Goal: Transaction & Acquisition: Book appointment/travel/reservation

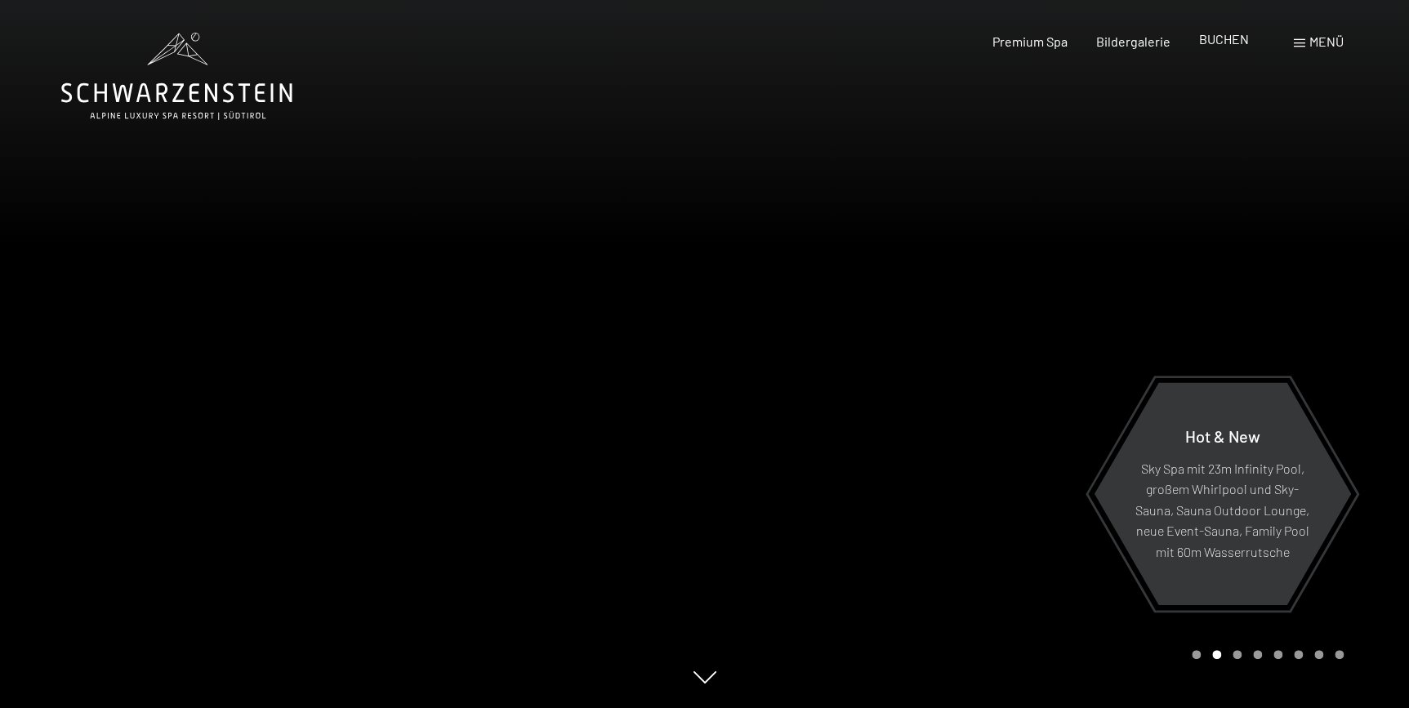
click at [1220, 39] on span "BUCHEN" at bounding box center [1224, 39] width 50 height 16
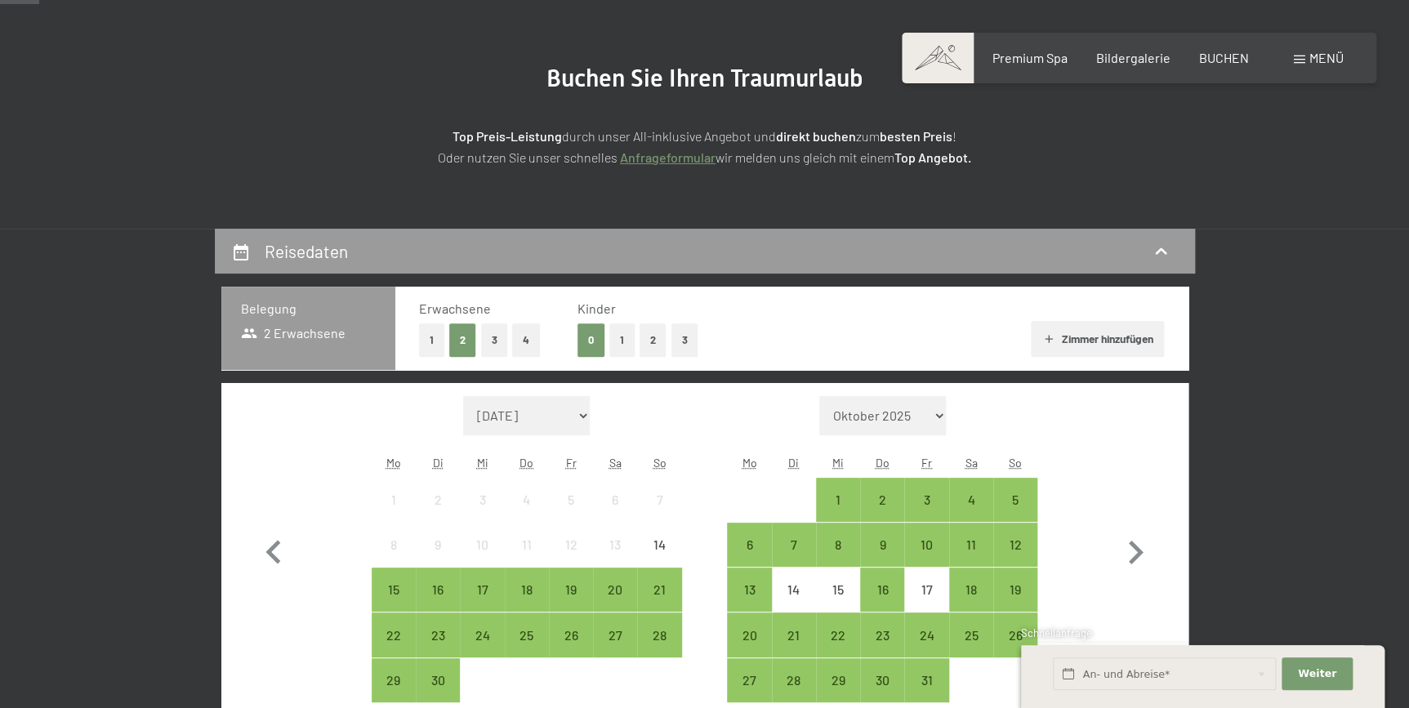
scroll to position [174, 0]
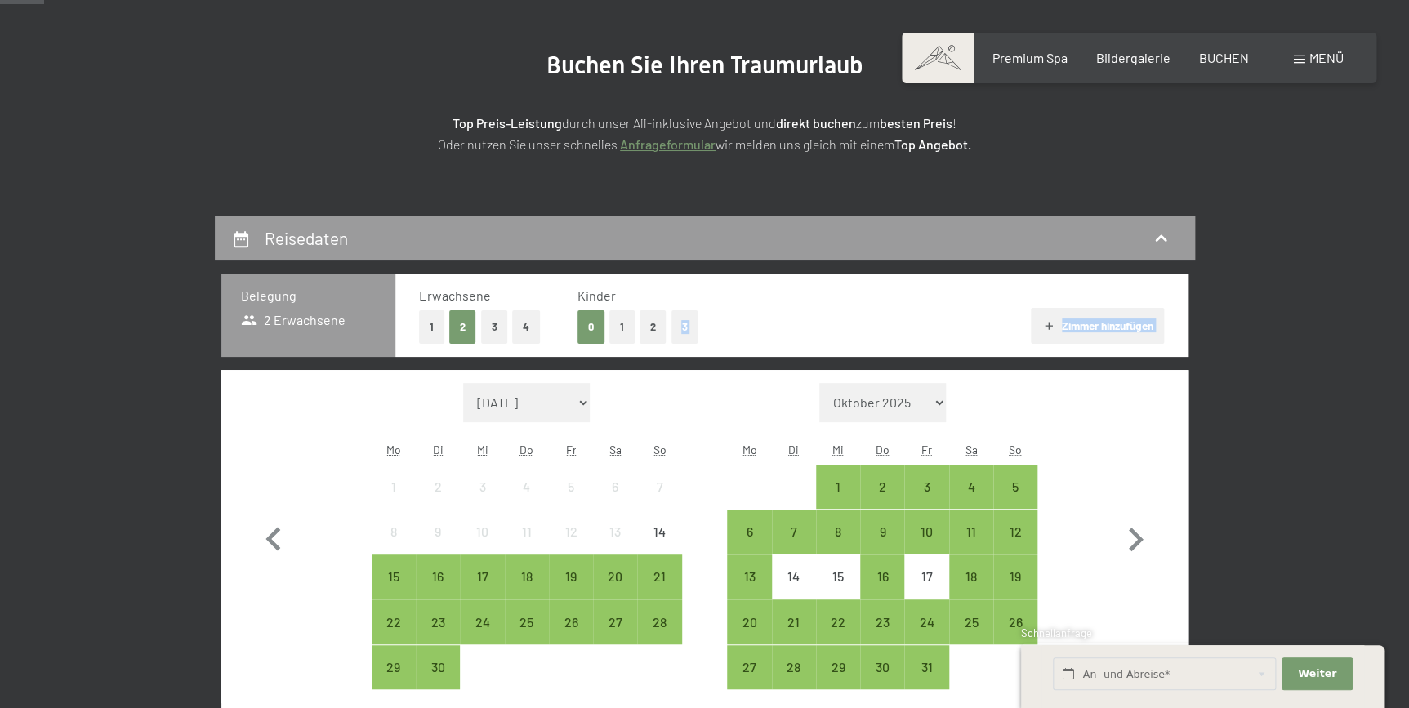
click at [657, 323] on button "2" at bounding box center [653, 326] width 27 height 33
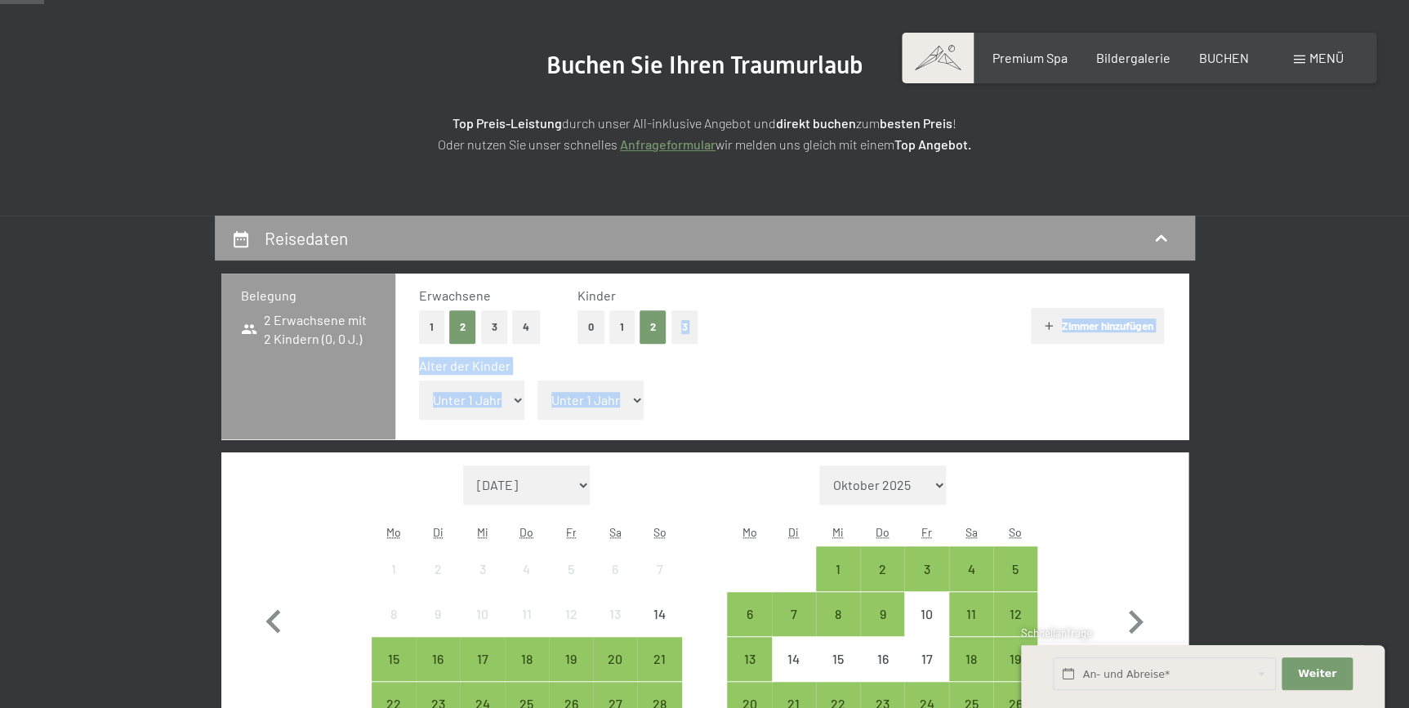
click at [510, 399] on select "Unter 1 Jahr 1 Jahr 2 Jahre 3 Jahre 4 Jahre 5 Jahre 6 Jahre 7 Jahre 8 Jahre 9 J…" at bounding box center [472, 400] width 106 height 39
select select "5"
click at [419, 381] on select "Unter 1 Jahr 1 Jahr 2 Jahre 3 Jahre 4 Jahre 5 Jahre 6 Jahre 7 Jahre 8 Jahre 9 J…" at bounding box center [472, 400] width 106 height 39
click at [630, 397] on span "Einwilligung Marketing*" at bounding box center [615, 402] width 135 height 16
click at [540, 397] on input "Einwilligung Marketing*" at bounding box center [532, 402] width 16 height 16
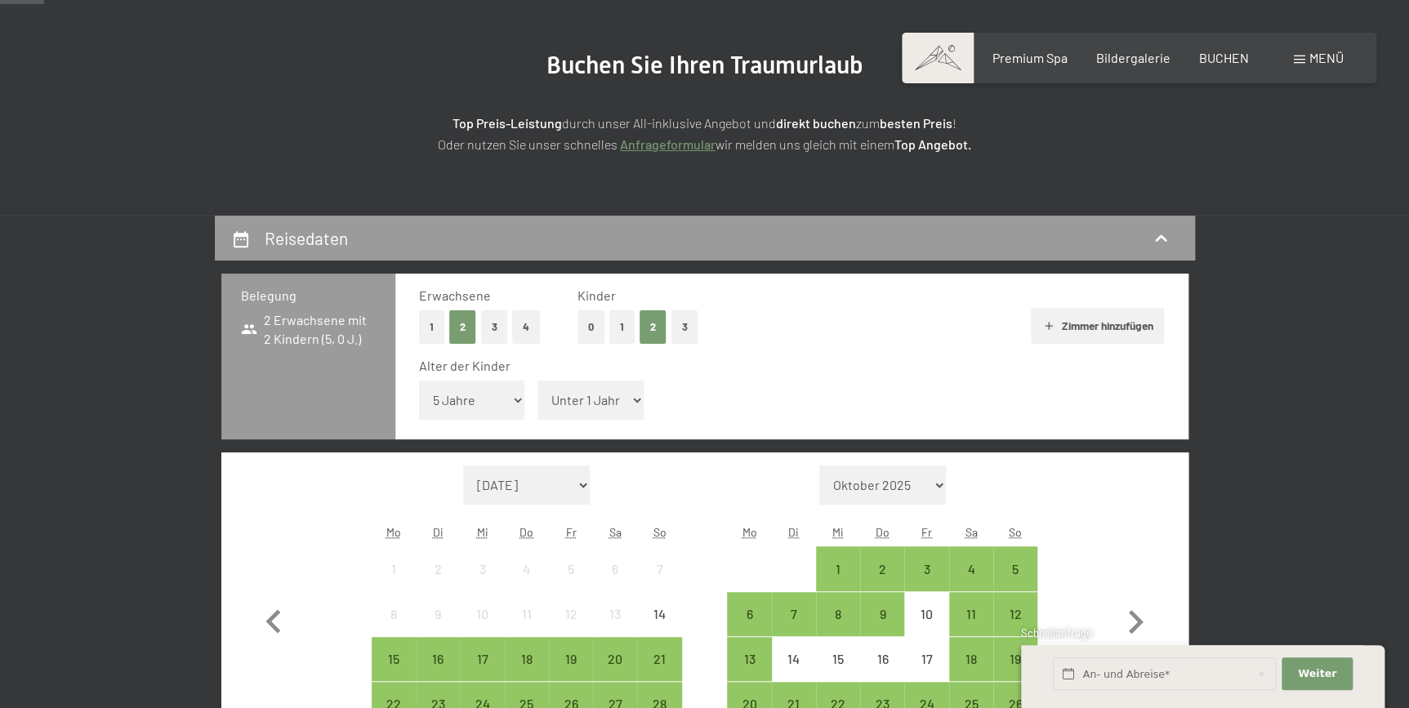
click at [632, 400] on span "Einwilligung Marketing*" at bounding box center [615, 402] width 135 height 16
click at [540, 400] on input "Einwilligung Marketing*" at bounding box center [532, 402] width 16 height 16
click at [634, 399] on span "Einwilligung Marketing*" at bounding box center [615, 402] width 135 height 16
click at [540, 399] on input "Einwilligung Marketing*" at bounding box center [532, 402] width 16 height 16
click at [588, 397] on span "Einwilligung Marketing*" at bounding box center [615, 402] width 135 height 16
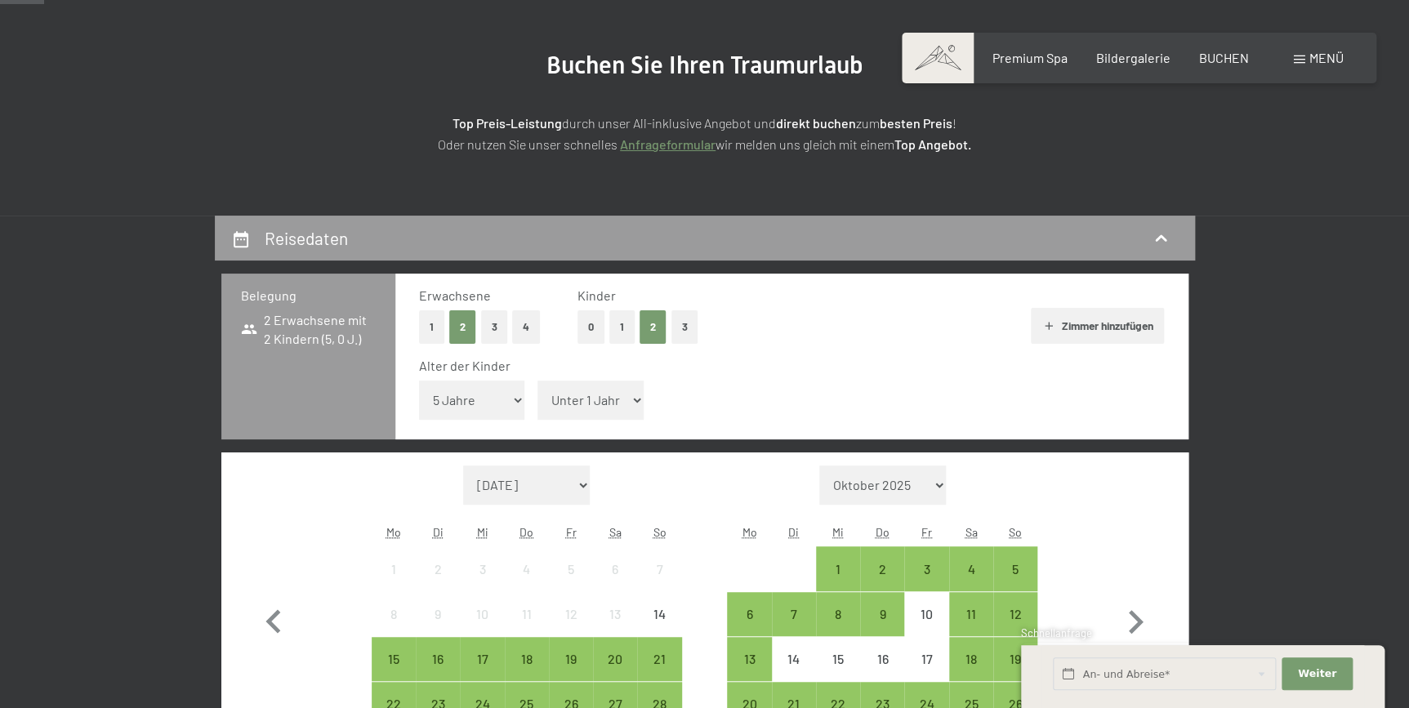
click at [540, 397] on input "Einwilligung Marketing*" at bounding box center [532, 402] width 16 height 16
click at [634, 395] on span "Einwilligung Marketing*" at bounding box center [615, 402] width 135 height 16
click at [540, 395] on input "Einwilligung Marketing*" at bounding box center [532, 402] width 16 height 16
click at [583, 400] on span "Einwilligung Marketing*" at bounding box center [615, 402] width 135 height 16
click at [540, 400] on input "Einwilligung Marketing*" at bounding box center [532, 402] width 16 height 16
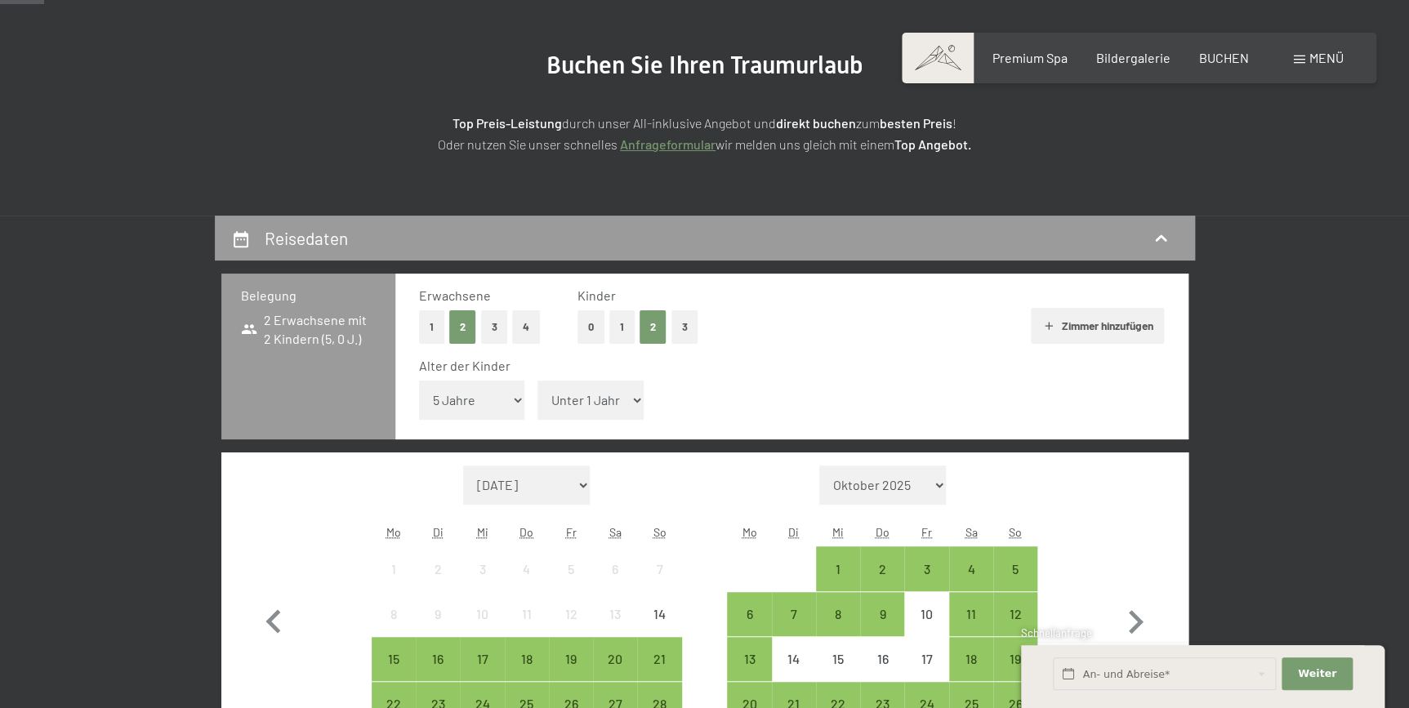
click at [629, 397] on span "Einwilligung Marketing*" at bounding box center [615, 402] width 135 height 16
click at [540, 397] on input "Einwilligung Marketing*" at bounding box center [532, 402] width 16 height 16
checkbox input "false"
click at [510, 401] on select "Unter 1 Jahr 1 Jahr 2 Jahre 3 Jahre 4 Jahre 5 Jahre 6 Jahre 7 Jahre 8 Jahre 9 J…" at bounding box center [472, 400] width 106 height 39
select select "10"
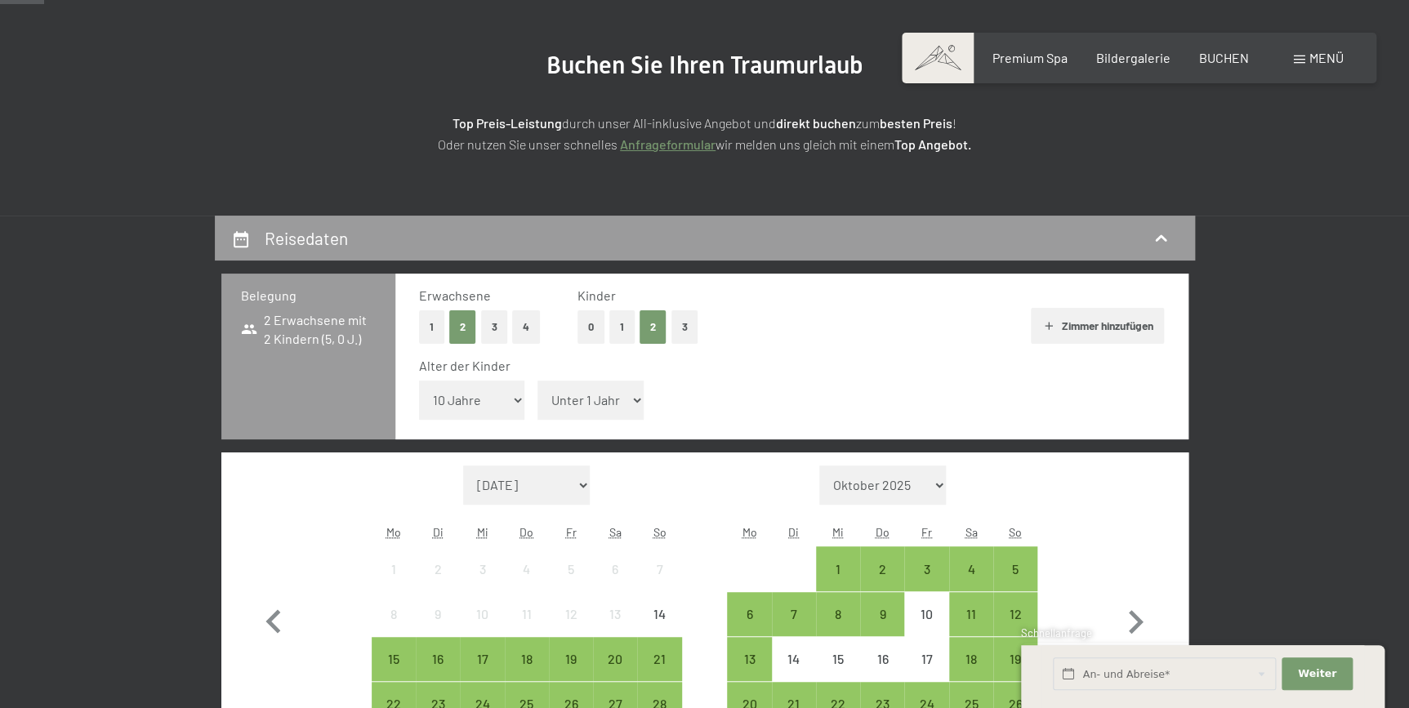
click at [419, 381] on select "Unter 1 Jahr 1 Jahr 2 Jahre 3 Jahre 4 Jahre 5 Jahre 6 Jahre 7 Jahre 8 Jahre 9 J…" at bounding box center [472, 400] width 106 height 39
click at [632, 402] on span "Einwilligung Marketing*" at bounding box center [615, 402] width 135 height 16
click at [540, 402] on input "Einwilligung Marketing*" at bounding box center [532, 402] width 16 height 16
click at [632, 402] on span "Einwilligung Marketing*" at bounding box center [615, 402] width 135 height 16
click at [540, 402] on input "Einwilligung Marketing*" at bounding box center [532, 402] width 16 height 16
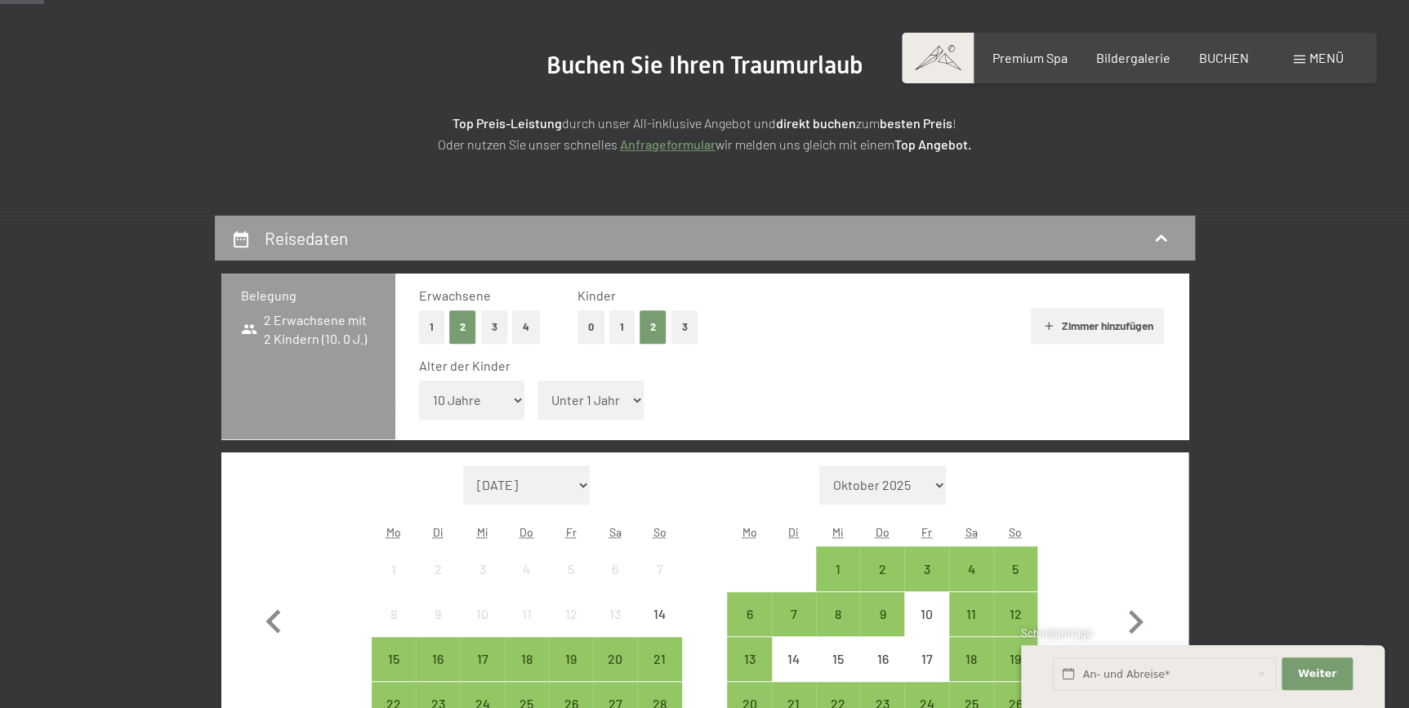
click at [586, 395] on span "Einwilligung Marketing*" at bounding box center [615, 402] width 135 height 16
click at [540, 395] on input "Einwilligung Marketing*" at bounding box center [532, 402] width 16 height 16
click at [586, 395] on span "Einwilligung Marketing*" at bounding box center [615, 402] width 135 height 16
click at [540, 395] on input "Einwilligung Marketing*" at bounding box center [532, 402] width 16 height 16
click at [586, 395] on span "Einwilligung Marketing*" at bounding box center [615, 402] width 135 height 16
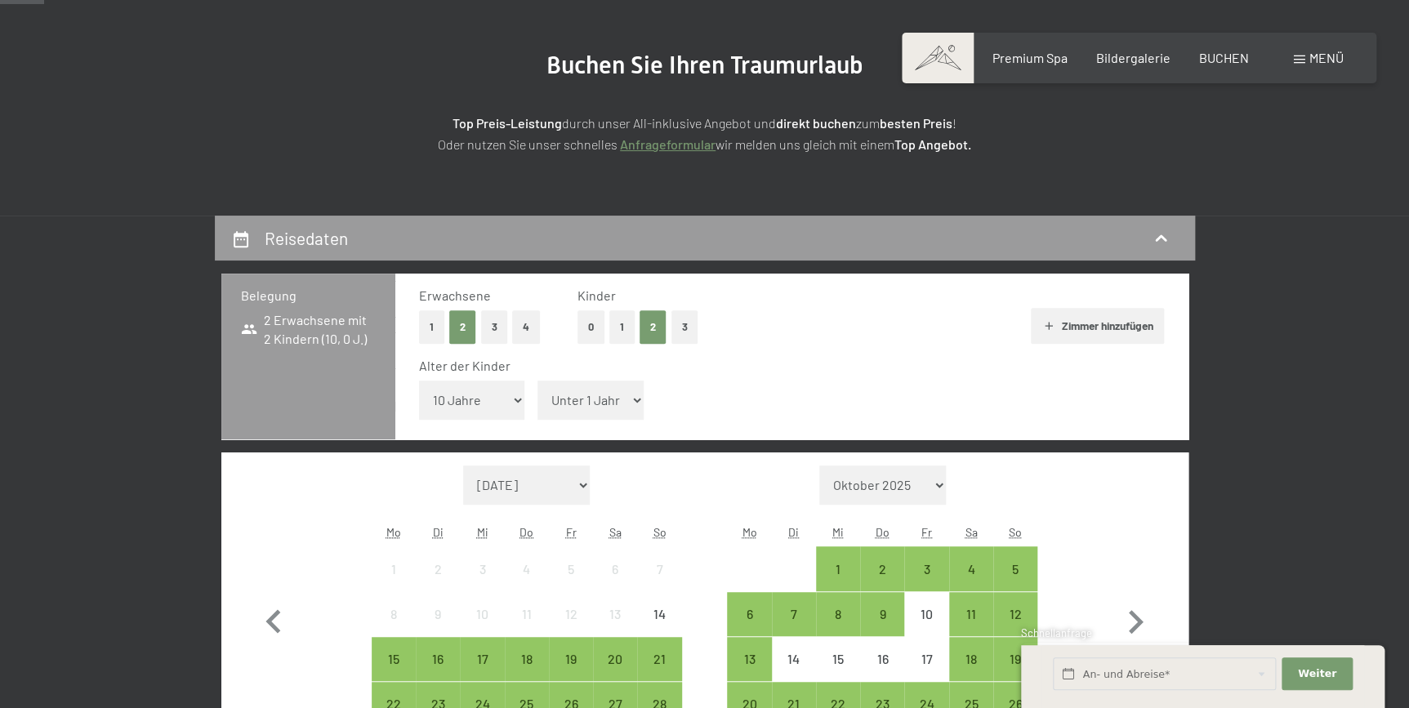
click at [540, 395] on input "Einwilligung Marketing*" at bounding box center [532, 402] width 16 height 16
checkbox input "false"
drag, startPoint x: 586, startPoint y: 395, endPoint x: 682, endPoint y: 360, distance: 102.6
click at [682, 360] on div "Alter der Kinder Unter 1 Jahr 1 Jahr 2 Jahre 3 Jahre 4 Jahre 5 Jahre 6 Jahre 7 …" at bounding box center [792, 391] width 746 height 69
click at [725, 377] on div "Alter der Kinder Unter 1 Jahr 1 Jahr 2 Jahre 3 Jahre 4 Jahre 5 Jahre 6 Jahre 7 …" at bounding box center [792, 391] width 746 height 69
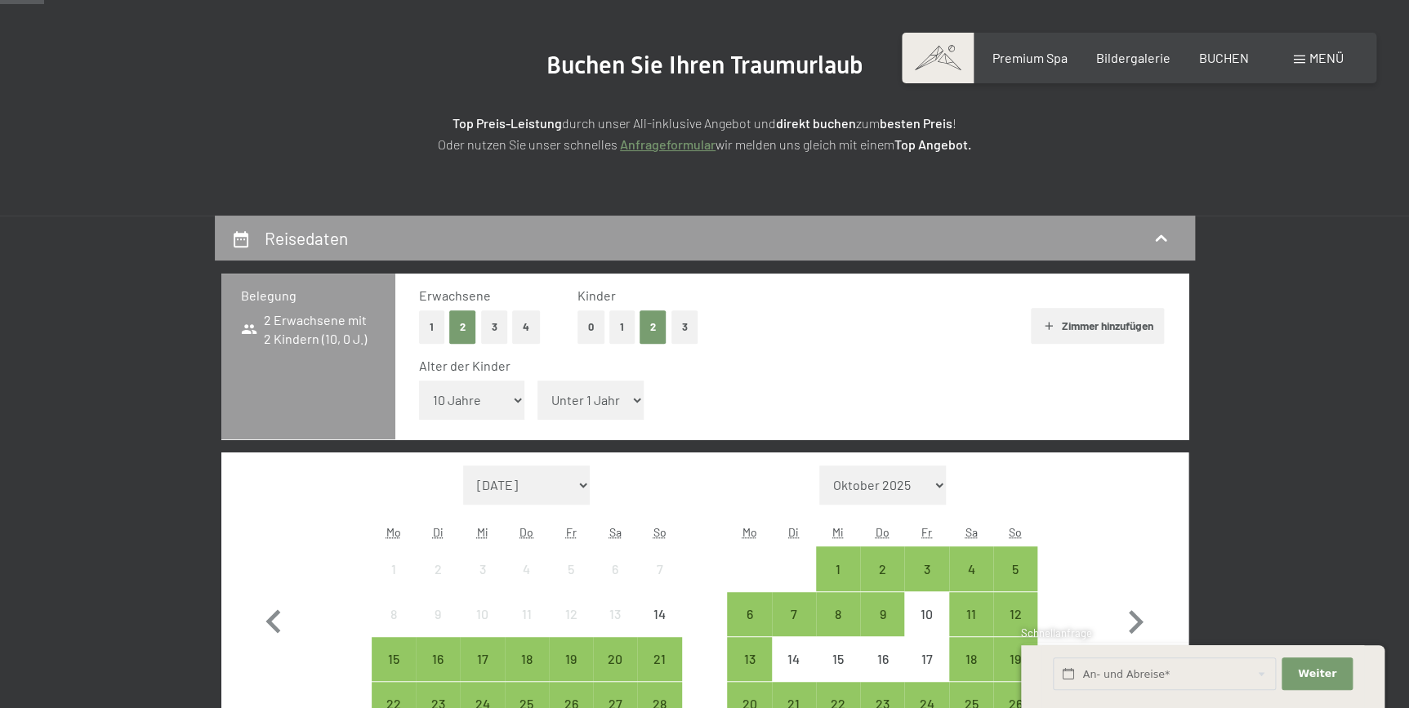
click at [625, 327] on button "1" at bounding box center [621, 326] width 25 height 33
select select "0"
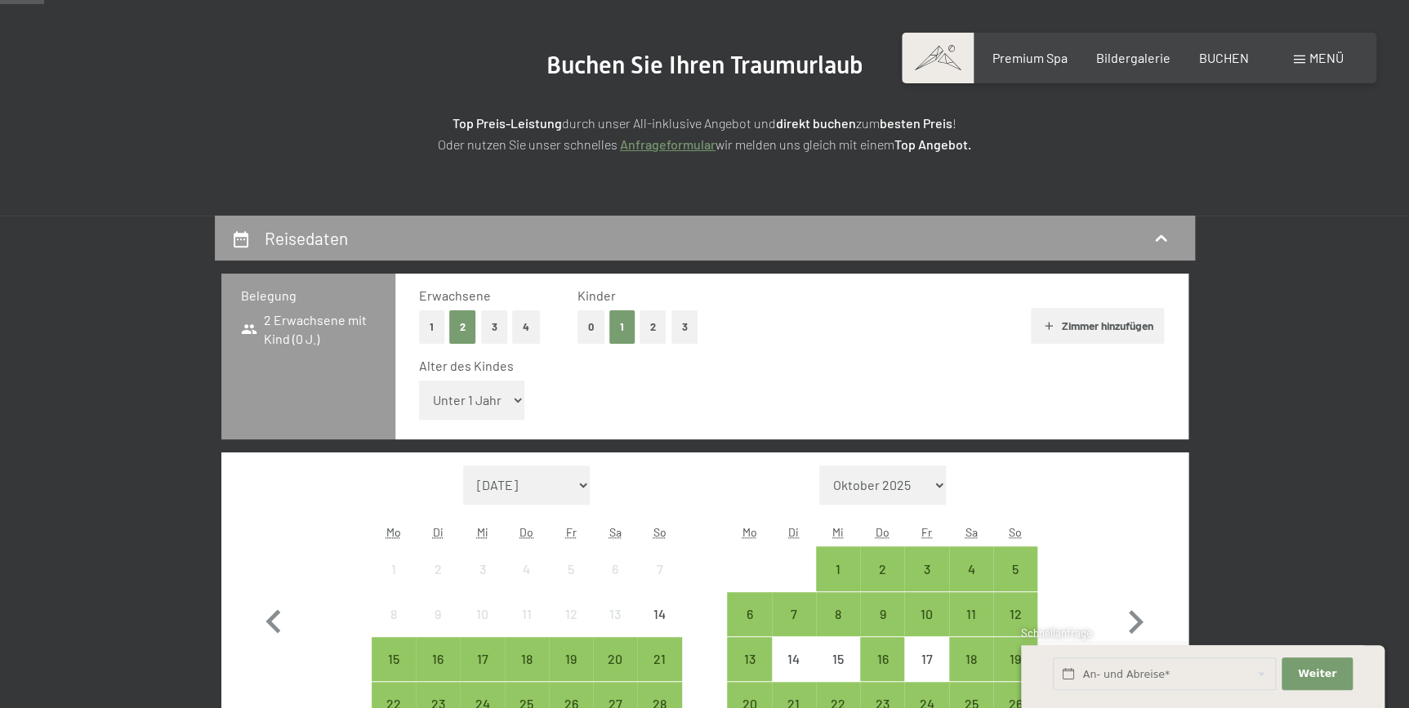
click at [653, 327] on button "2" at bounding box center [653, 326] width 27 height 33
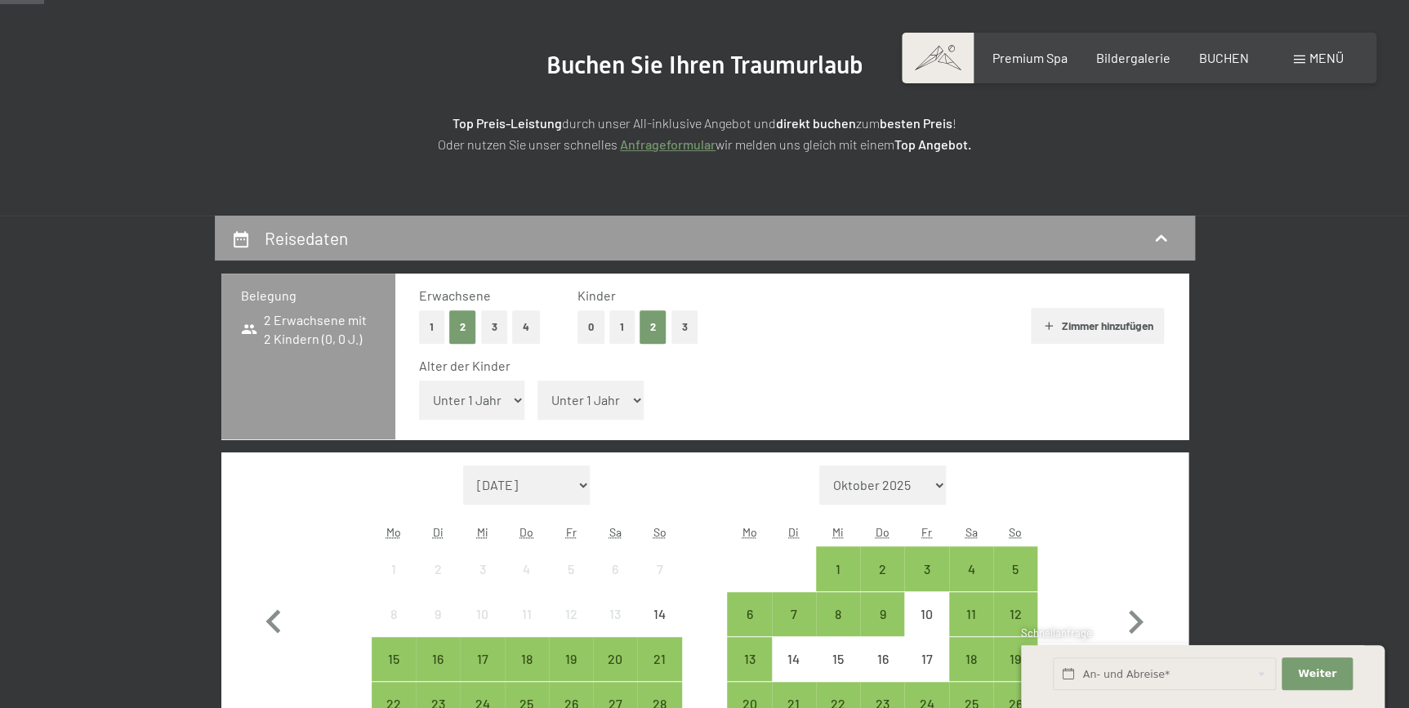
click at [629, 395] on span "Einwilligung Marketing*" at bounding box center [615, 402] width 135 height 16
click at [540, 395] on input "Einwilligung Marketing*" at bounding box center [532, 402] width 16 height 16
checkbox input "false"
click at [515, 399] on select "Unter 1 Jahr 1 Jahr 2 Jahre 3 Jahre 4 Jahre 5 Jahre 6 Jahre 7 Jahre 8 Jahre 9 J…" at bounding box center [472, 400] width 106 height 39
select select "10"
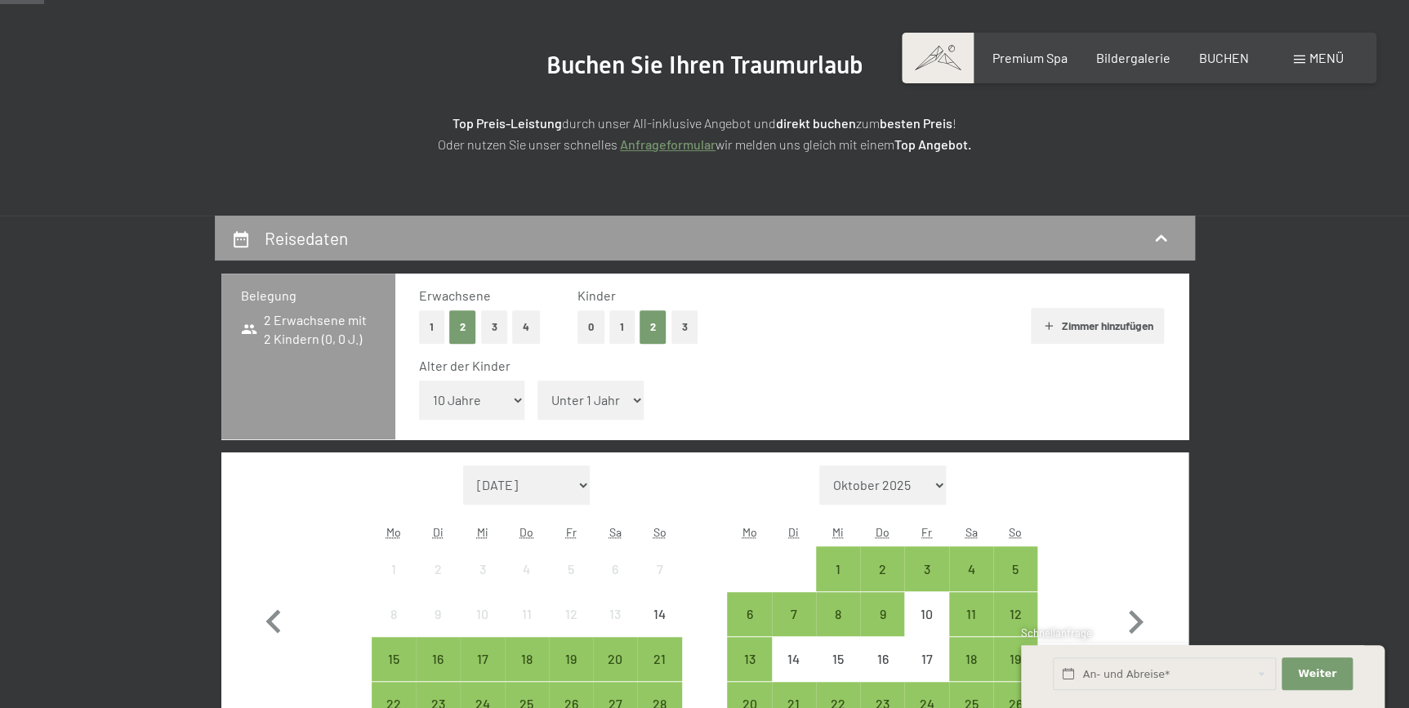
click at [419, 381] on select "Unter 1 Jahr 1 Jahr 2 Jahre 3 Jahre 4 Jahre 5 Jahre 6 Jahre 7 Jahre 8 Jahre 9 J…" at bounding box center [472, 400] width 106 height 39
click at [633, 401] on span "Einwilligung Marketing*" at bounding box center [615, 402] width 135 height 16
click at [540, 401] on input "Einwilligung Marketing*" at bounding box center [532, 402] width 16 height 16
click at [633, 401] on span "Einwilligung Marketing*" at bounding box center [615, 402] width 135 height 16
click at [540, 401] on input "Einwilligung Marketing*" at bounding box center [532, 402] width 16 height 16
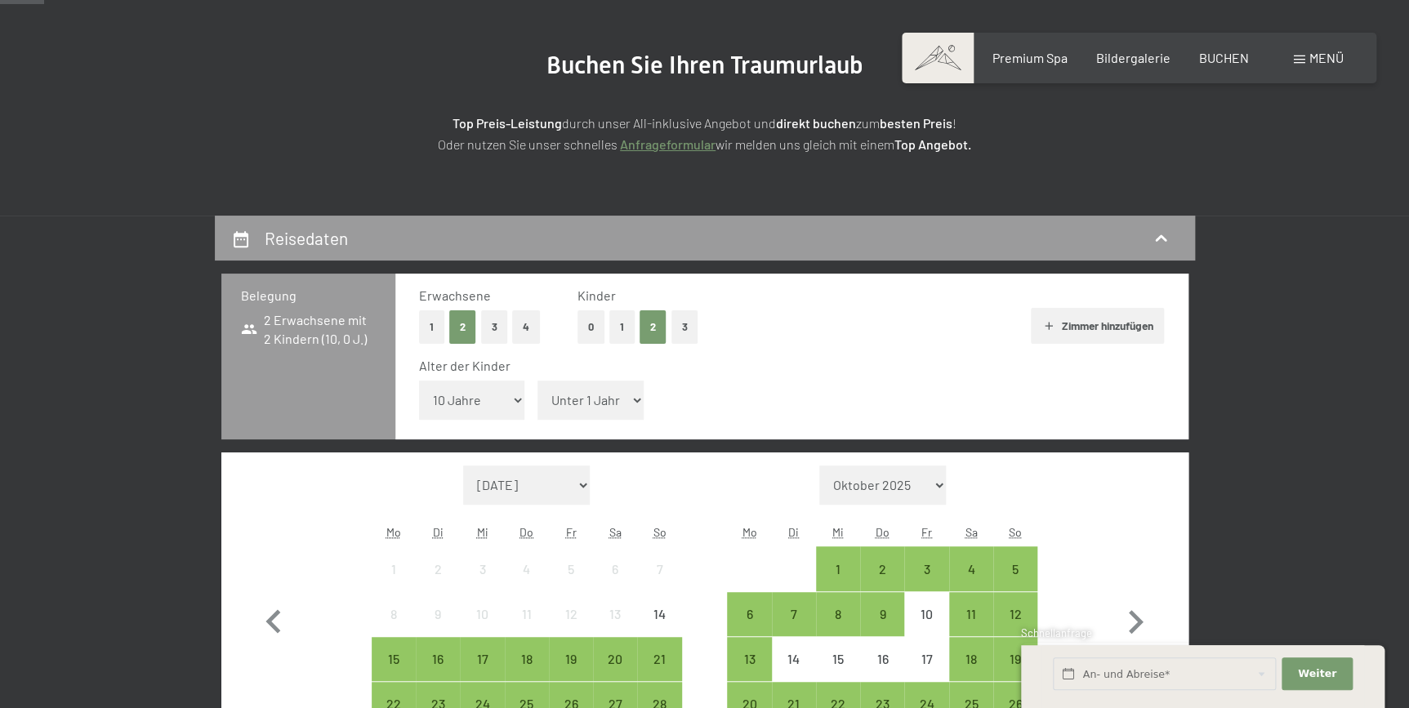
drag, startPoint x: 633, startPoint y: 401, endPoint x: 567, endPoint y: 395, distance: 66.4
click at [567, 395] on span "Einwilligung Marketing*" at bounding box center [615, 402] width 135 height 16
click at [540, 395] on input "Einwilligung Marketing*" at bounding box center [532, 402] width 16 height 16
drag, startPoint x: 567, startPoint y: 395, endPoint x: 576, endPoint y: 394, distance: 9.1
click at [576, 394] on span "Einwilligung Marketing*" at bounding box center [615, 402] width 135 height 16
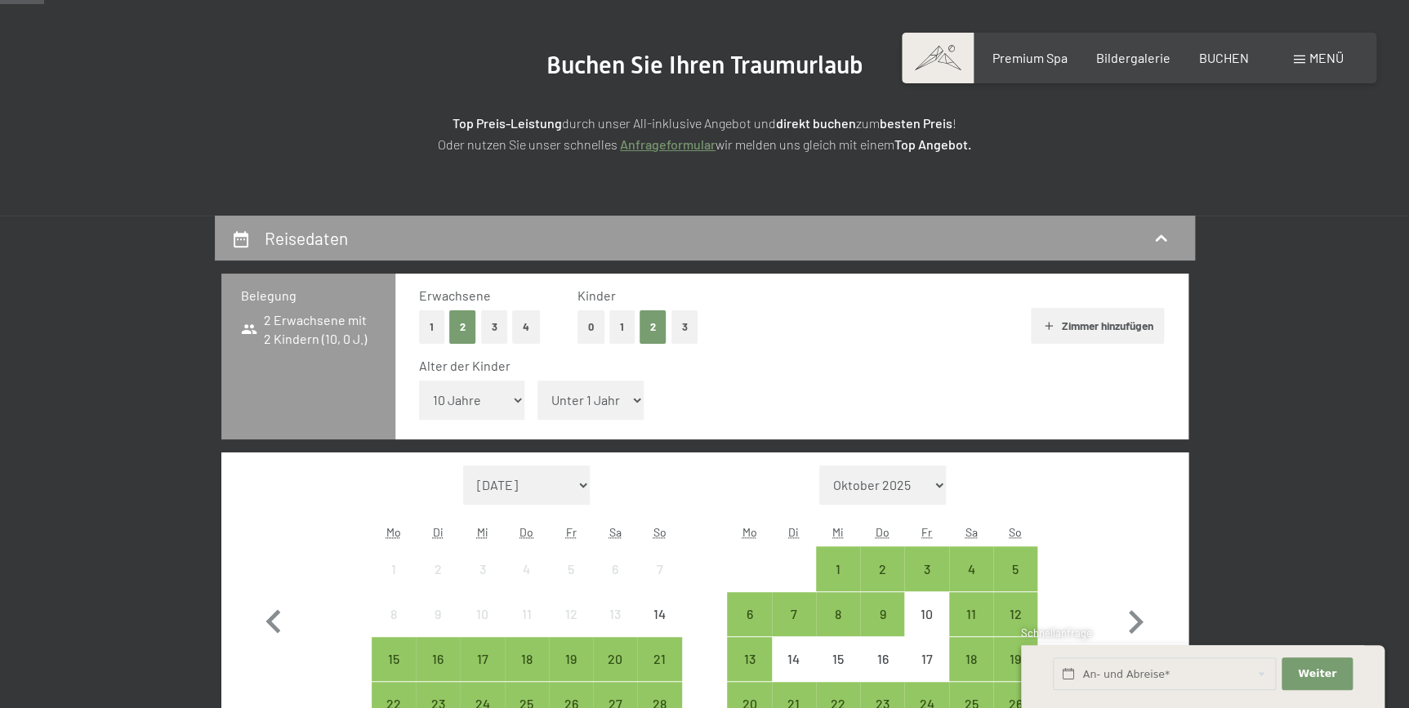
click at [540, 394] on input "Einwilligung Marketing*" at bounding box center [532, 402] width 16 height 16
drag, startPoint x: 576, startPoint y: 394, endPoint x: 634, endPoint y: 404, distance: 58.8
click at [634, 404] on span "Einwilligung Marketing*" at bounding box center [615, 402] width 135 height 16
click at [540, 404] on input "Einwilligung Marketing*" at bounding box center [532, 402] width 16 height 16
checkbox input "false"
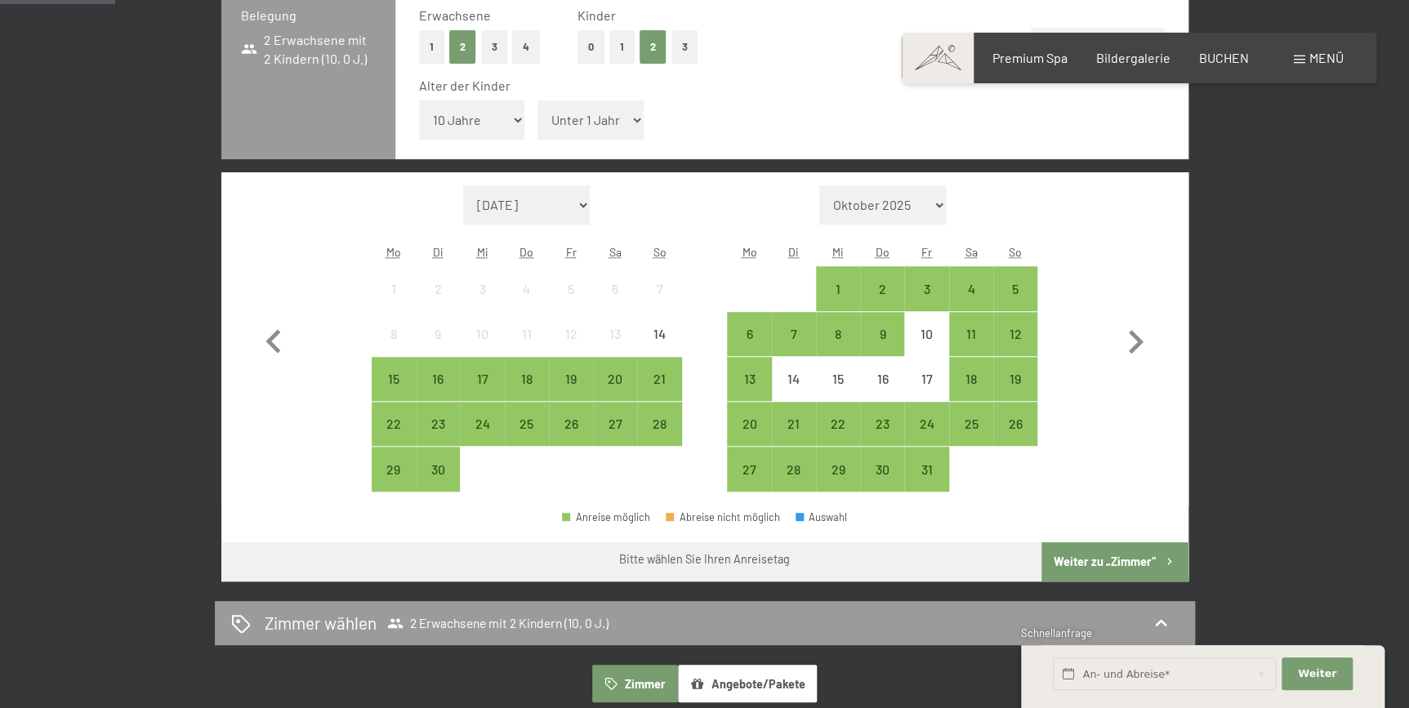
scroll to position [468, 0]
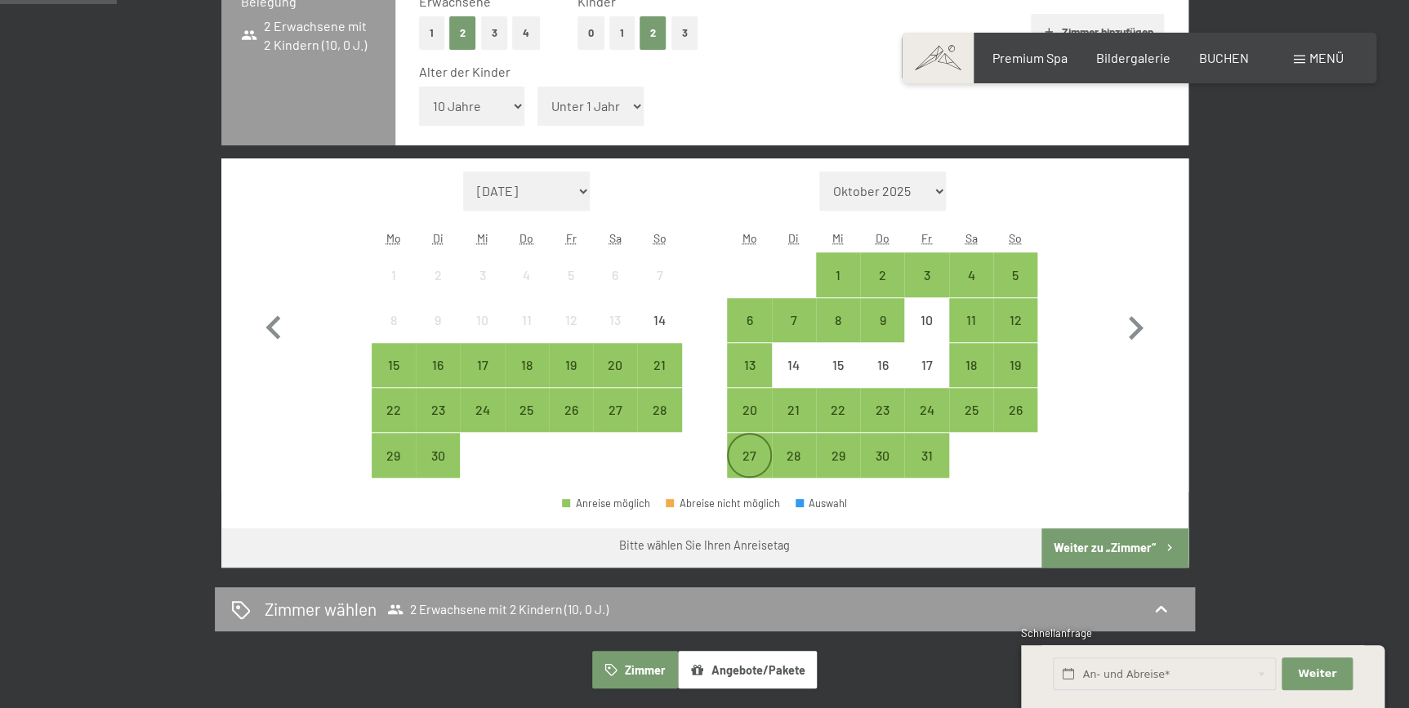
click at [744, 449] on div "27" at bounding box center [749, 469] width 41 height 41
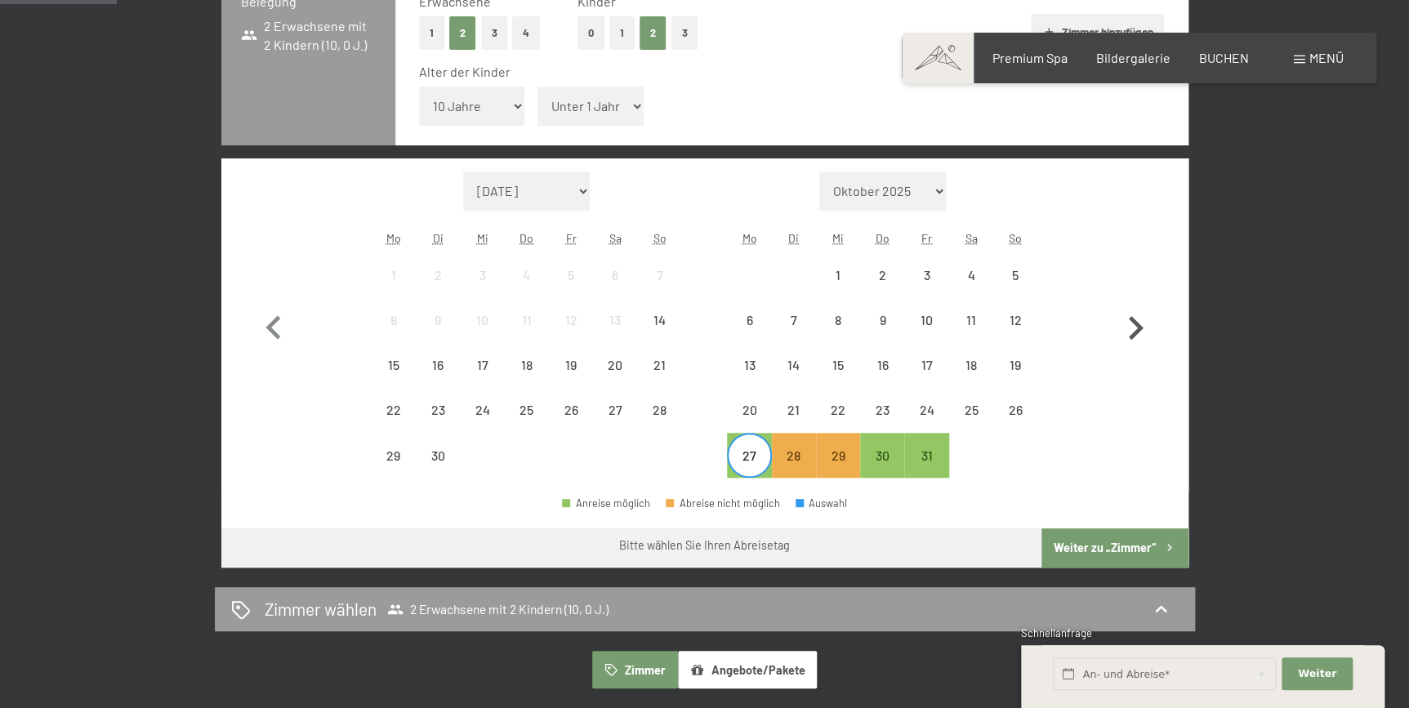
click at [1134, 330] on icon "button" at bounding box center [1136, 328] width 15 height 24
select select "[DATE]"
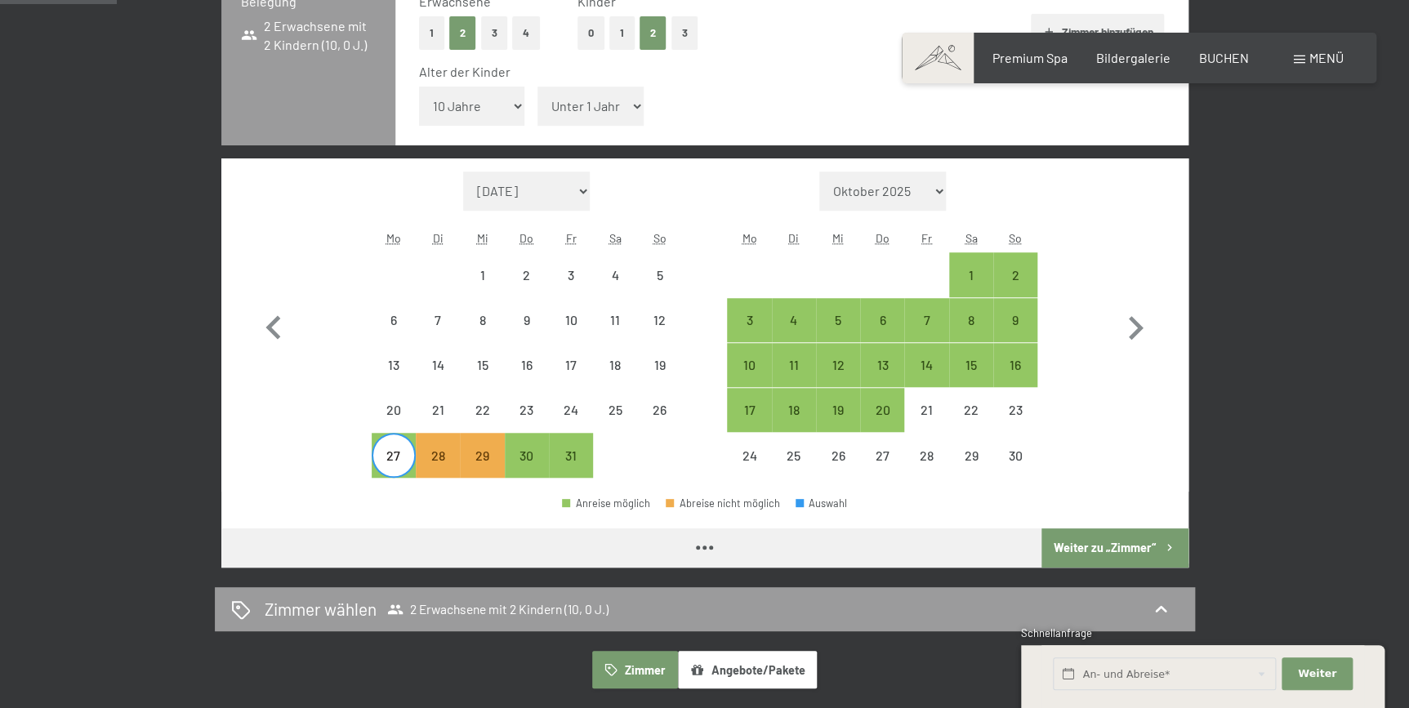
select select "[DATE]"
click at [975, 265] on div "1" at bounding box center [971, 274] width 41 height 41
select select "[DATE]"
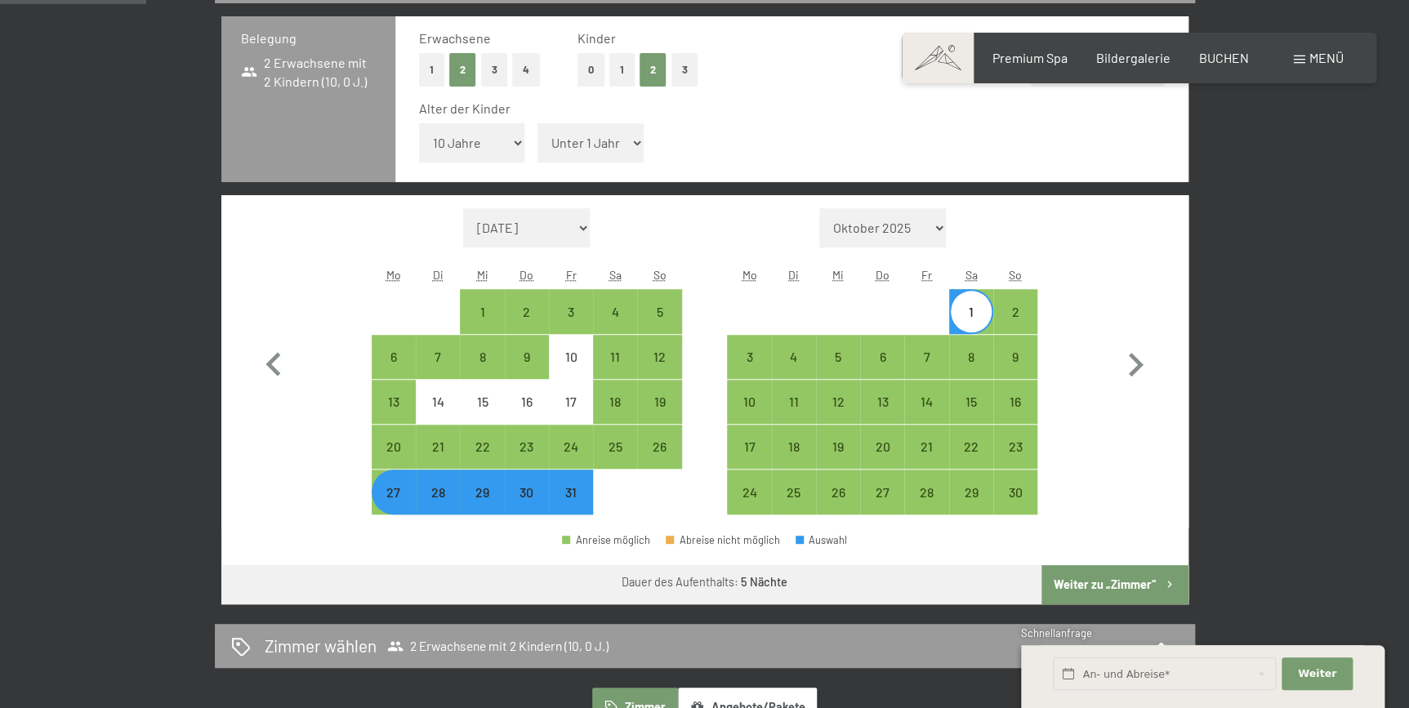
scroll to position [420, 0]
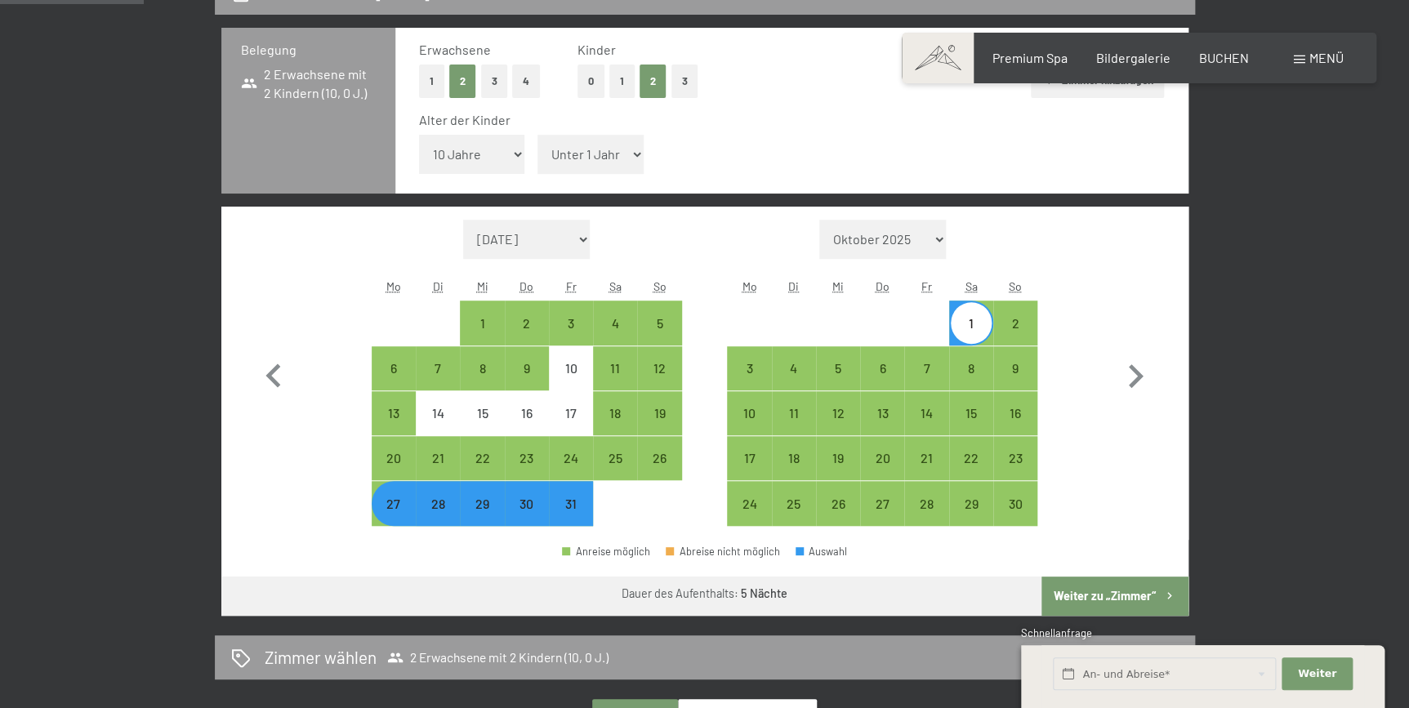
click at [633, 154] on select "Unter 1 Jahr 1 Jahr 2 Jahre 3 Jahre 4 Jahre 5 Jahre 6 Jahre 7 Jahre 8 Jahre 9 J…" at bounding box center [591, 154] width 106 height 39
select select "5"
click at [538, 135] on select "Unter 1 Jahr 1 Jahr 2 Jahre 3 Jahre 4 Jahre 5 Jahre 6 Jahre 7 Jahre 8 Jahre 9 J…" at bounding box center [591, 154] width 106 height 39
select select "[DATE]"
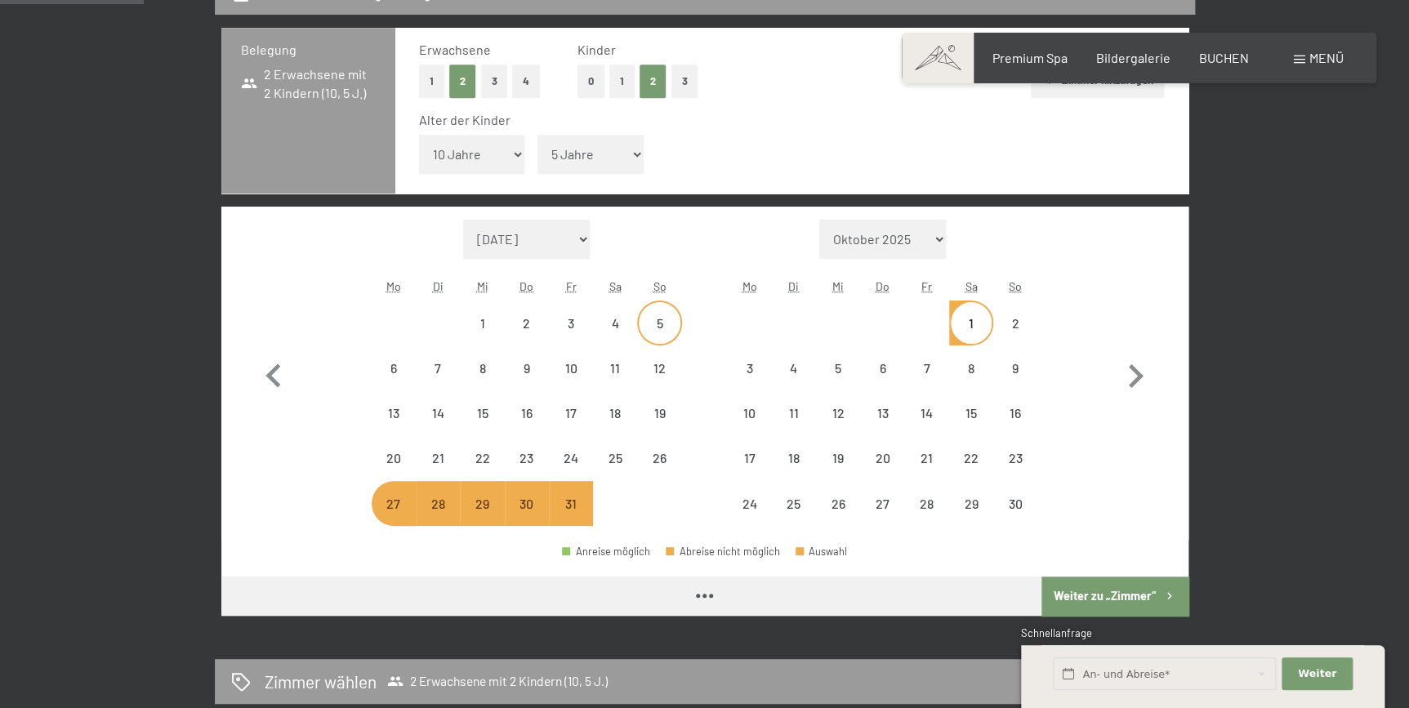
select select "[DATE]"
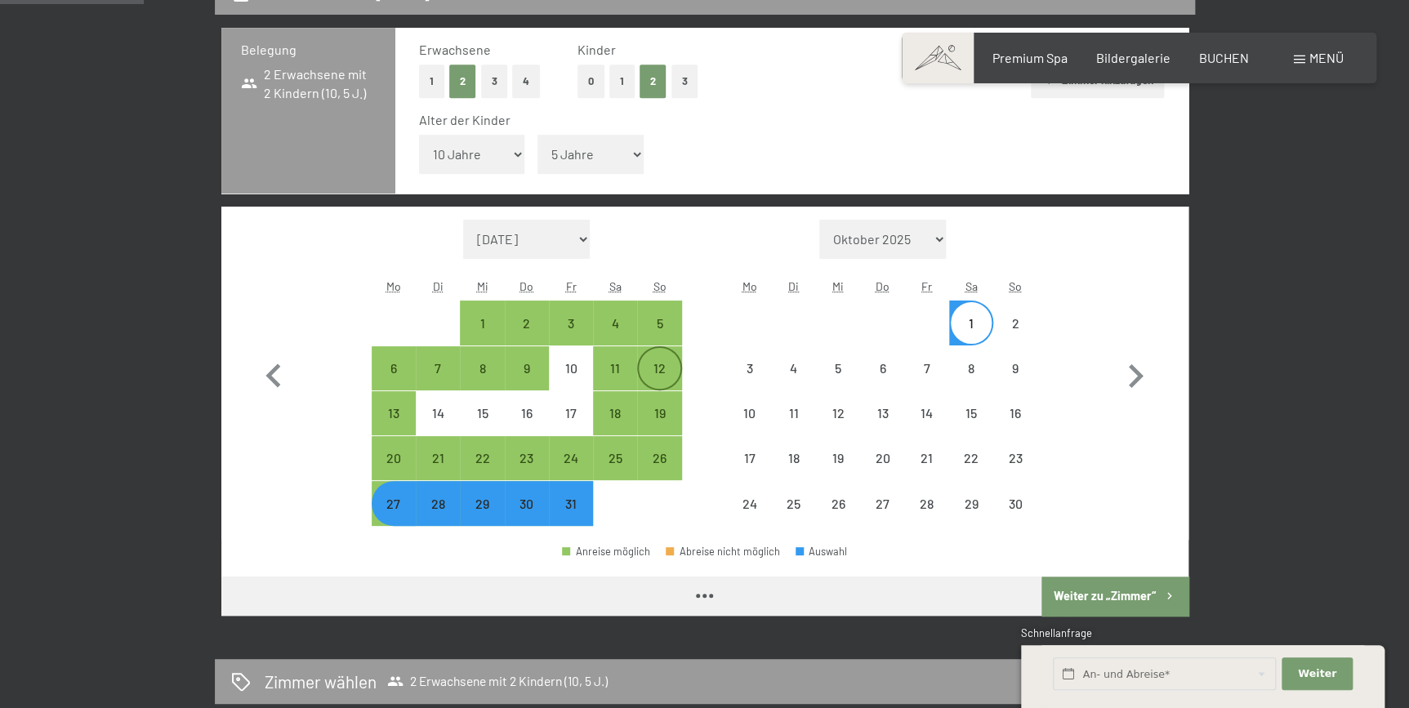
select select "[DATE]"
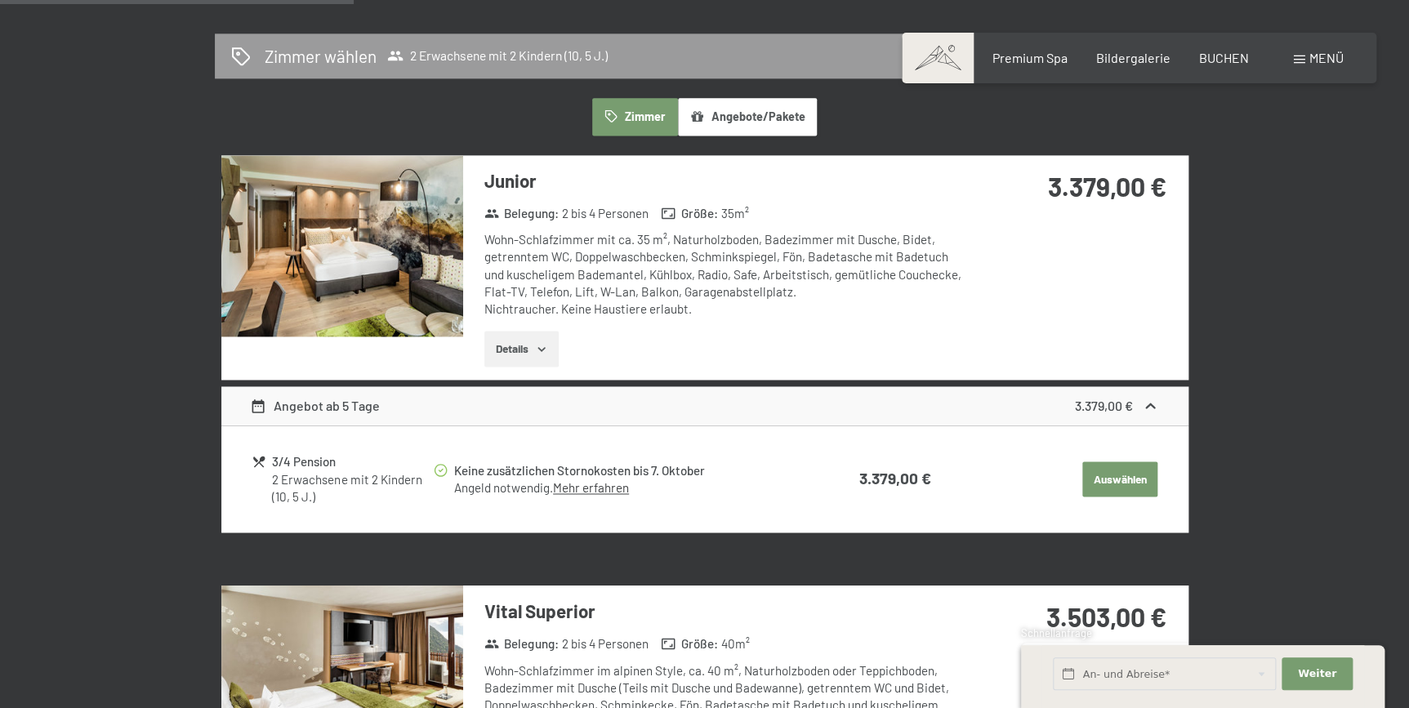
scroll to position [1040, 0]
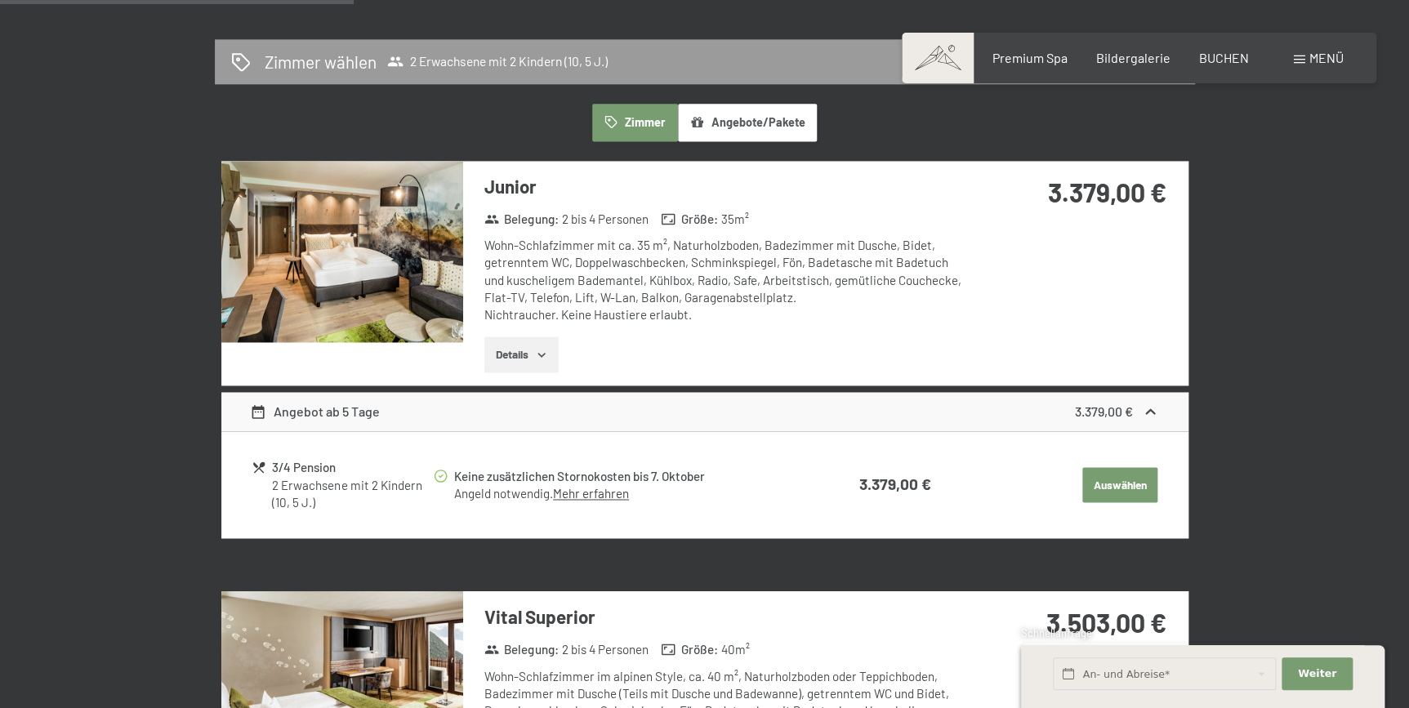
click at [545, 350] on icon "button" at bounding box center [541, 354] width 13 height 13
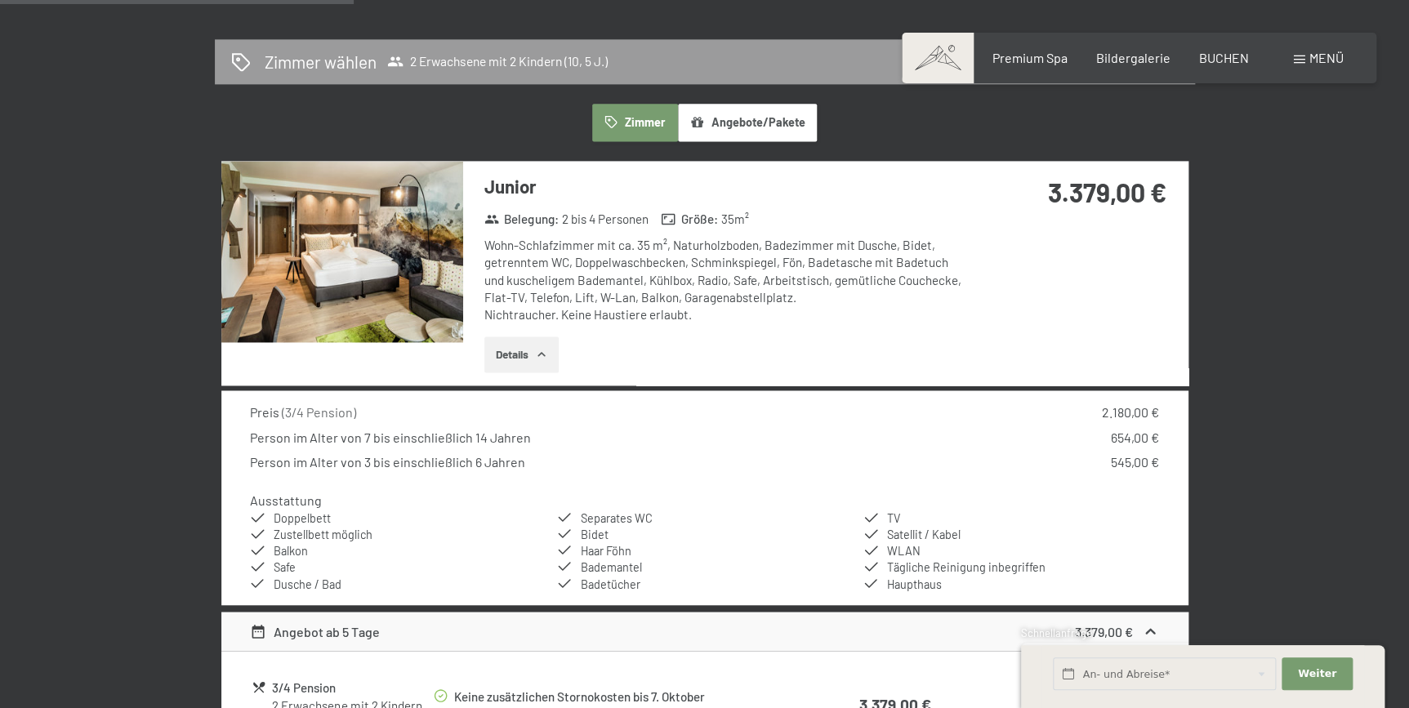
click at [545, 350] on icon "button" at bounding box center [541, 354] width 13 height 13
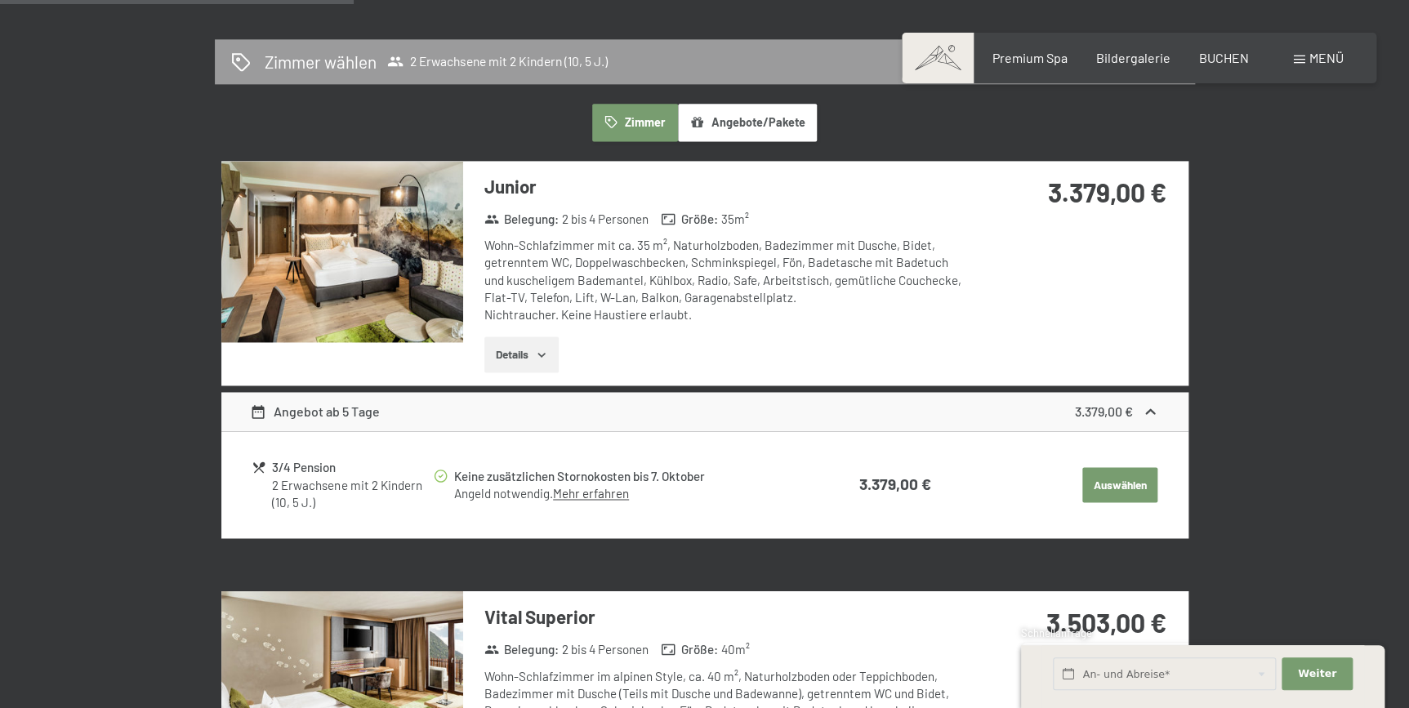
click at [545, 350] on icon "button" at bounding box center [541, 354] width 13 height 13
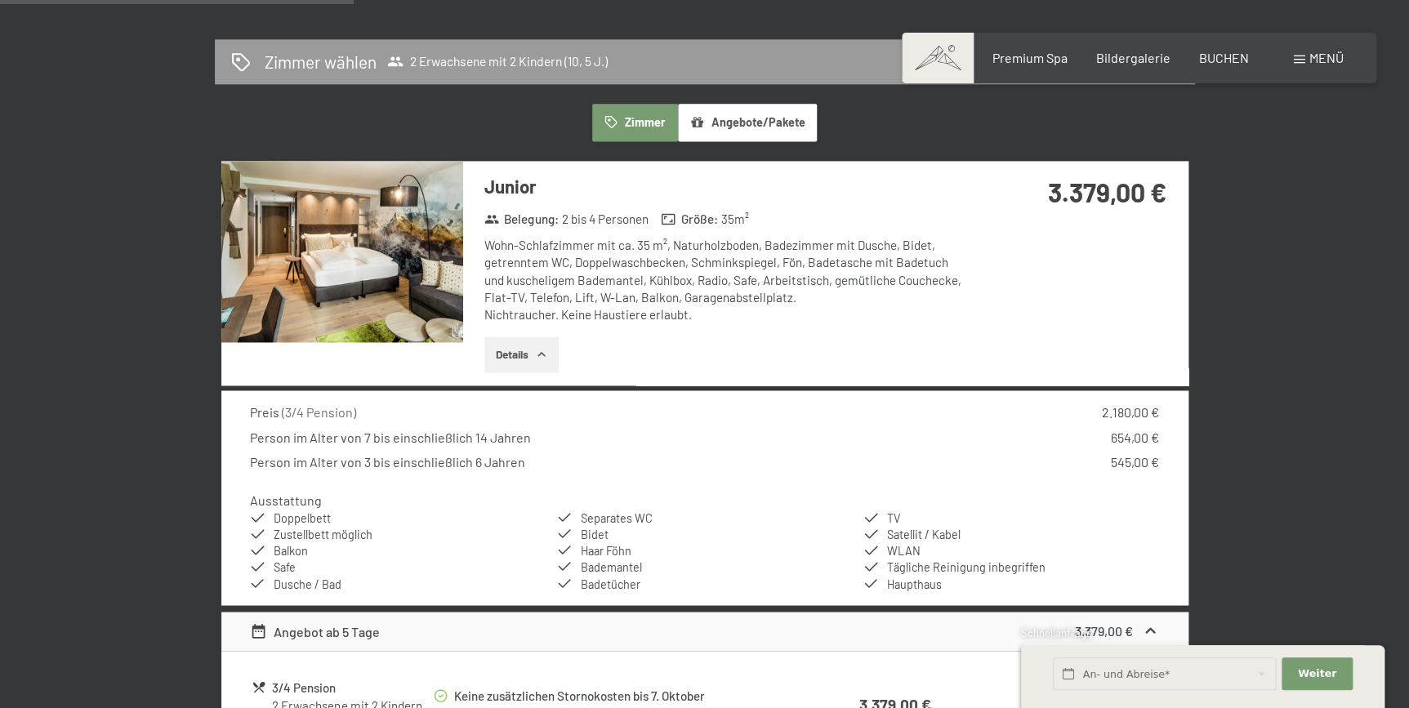
click at [541, 352] on icon "button" at bounding box center [541, 354] width 13 height 13
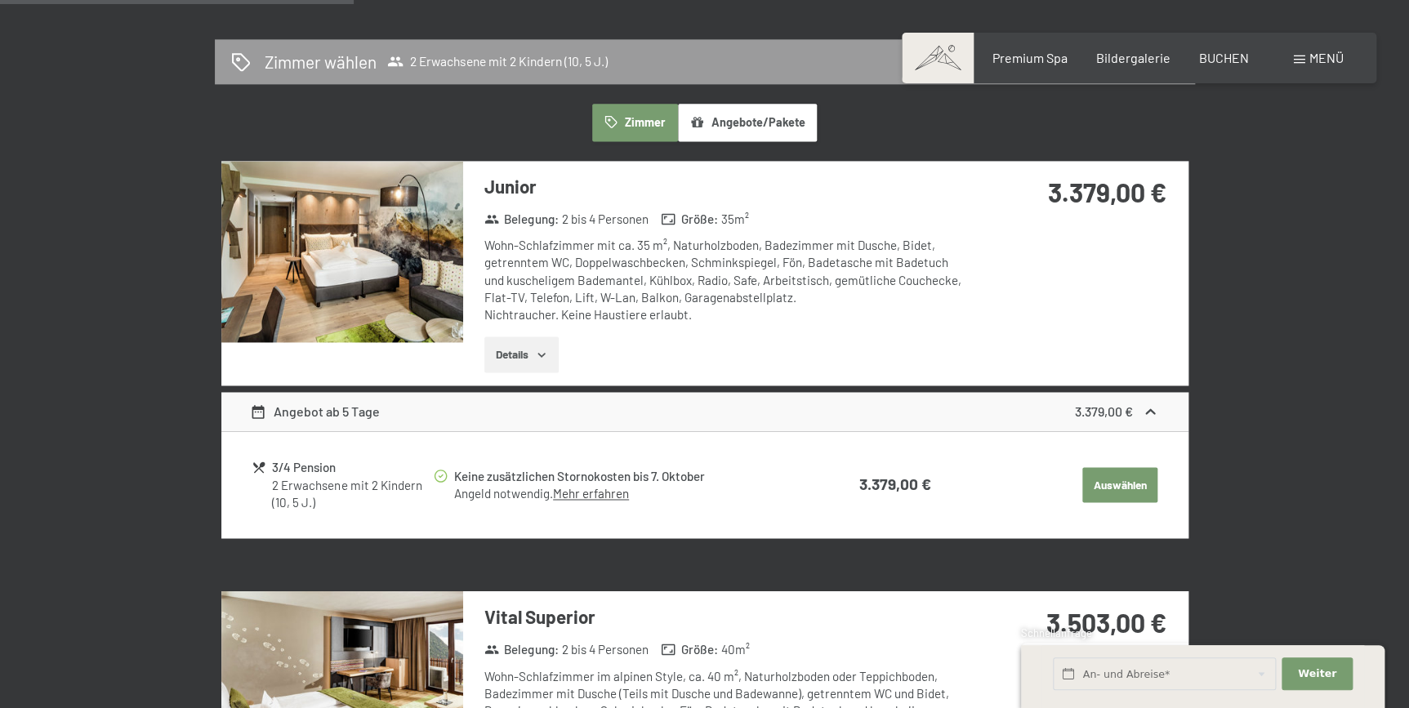
click at [541, 352] on icon "button" at bounding box center [541, 354] width 13 height 13
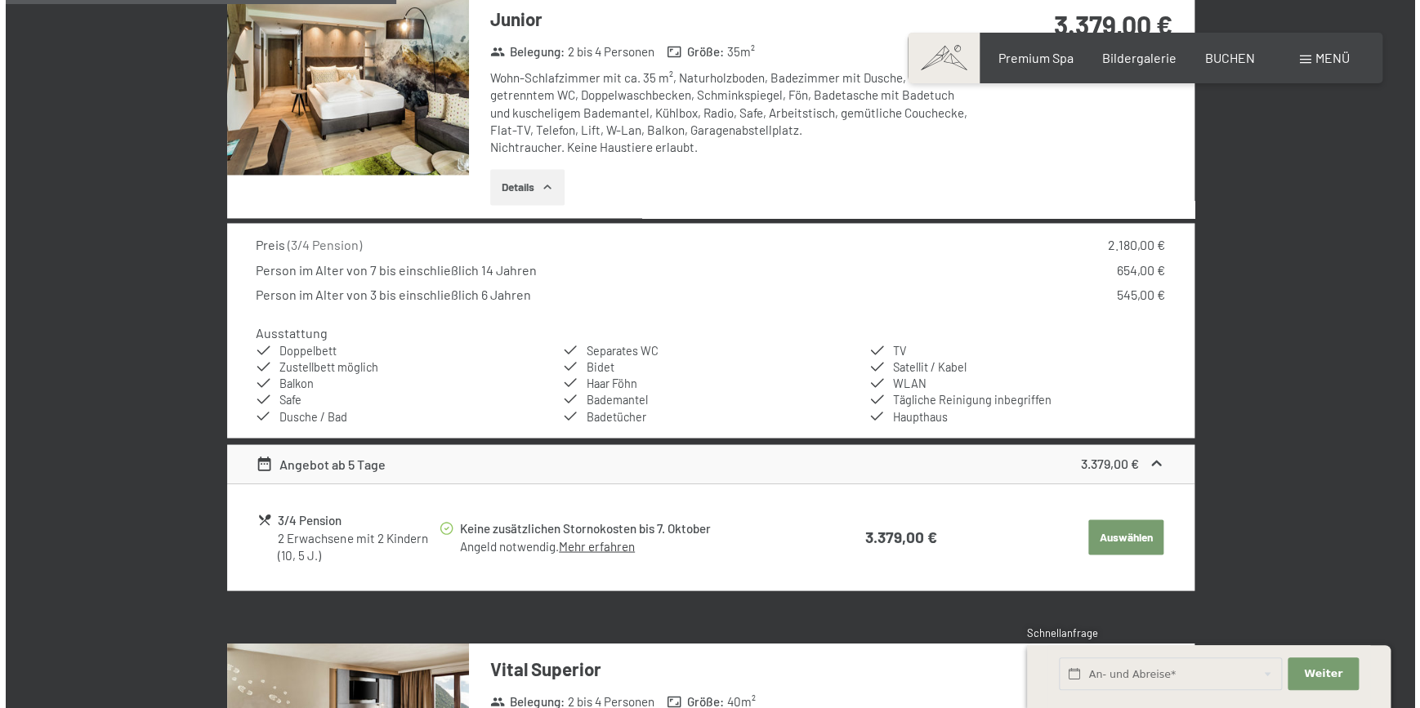
scroll to position [1218, 0]
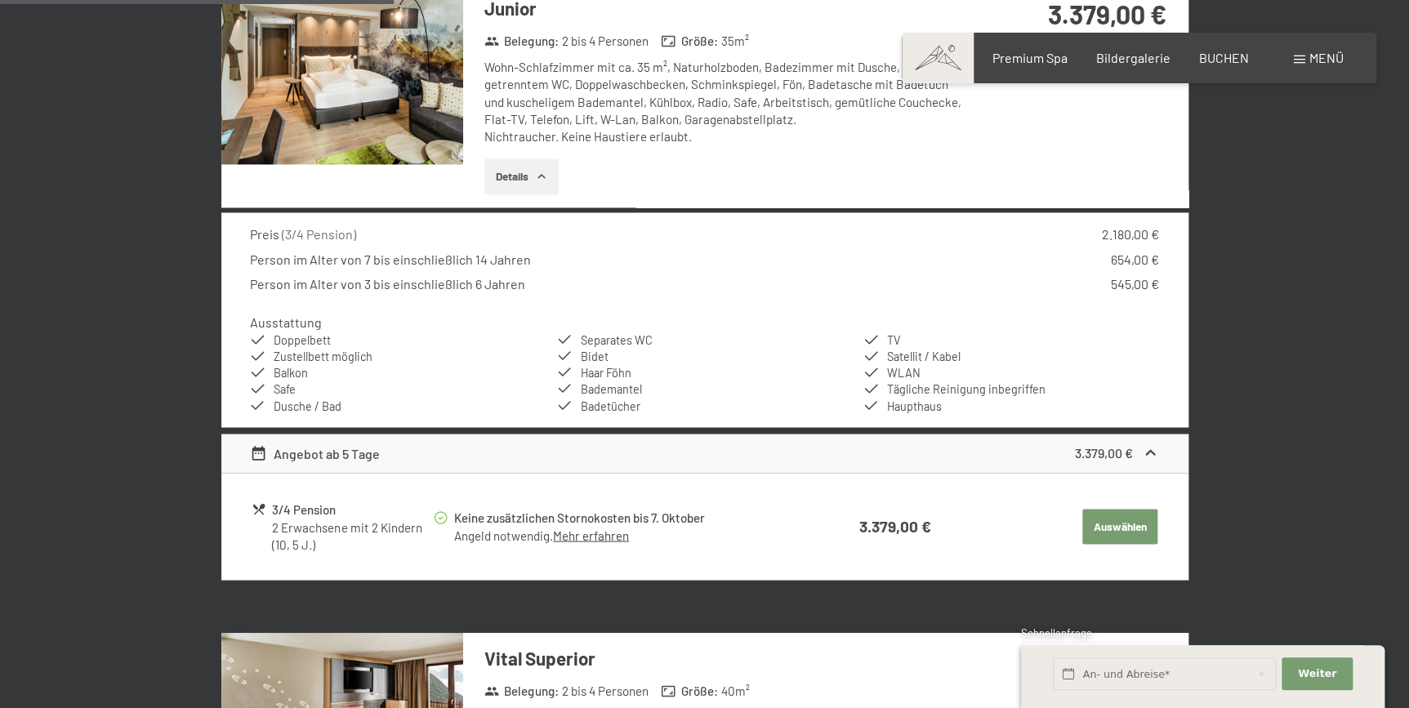
click at [604, 533] on link "Mehr erfahren" at bounding box center [591, 535] width 76 height 15
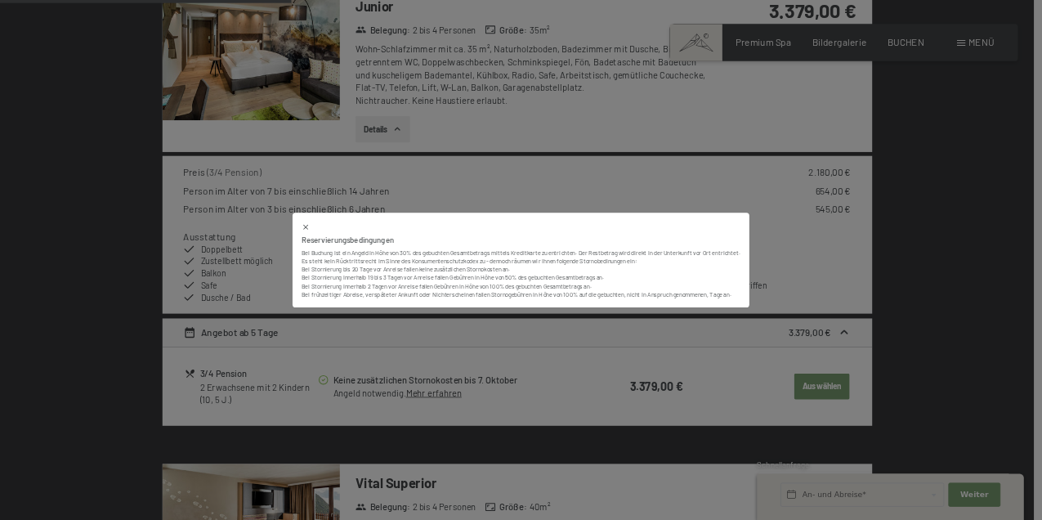
scroll to position [1219, 0]
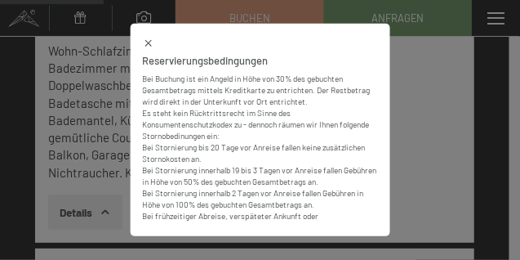
select select "[DATE]"
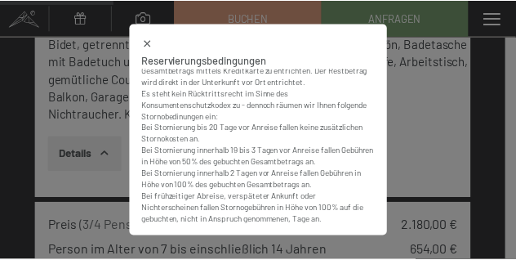
scroll to position [0, 0]
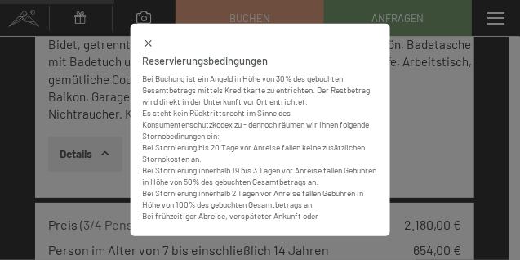
click at [145, 42] on icon at bounding box center [147, 43] width 11 height 11
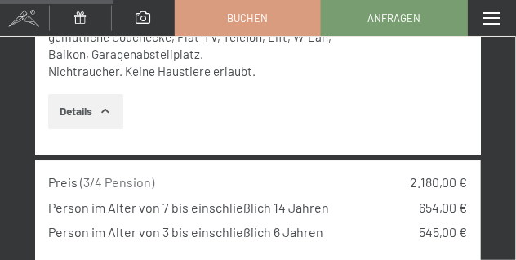
select select "[DATE]"
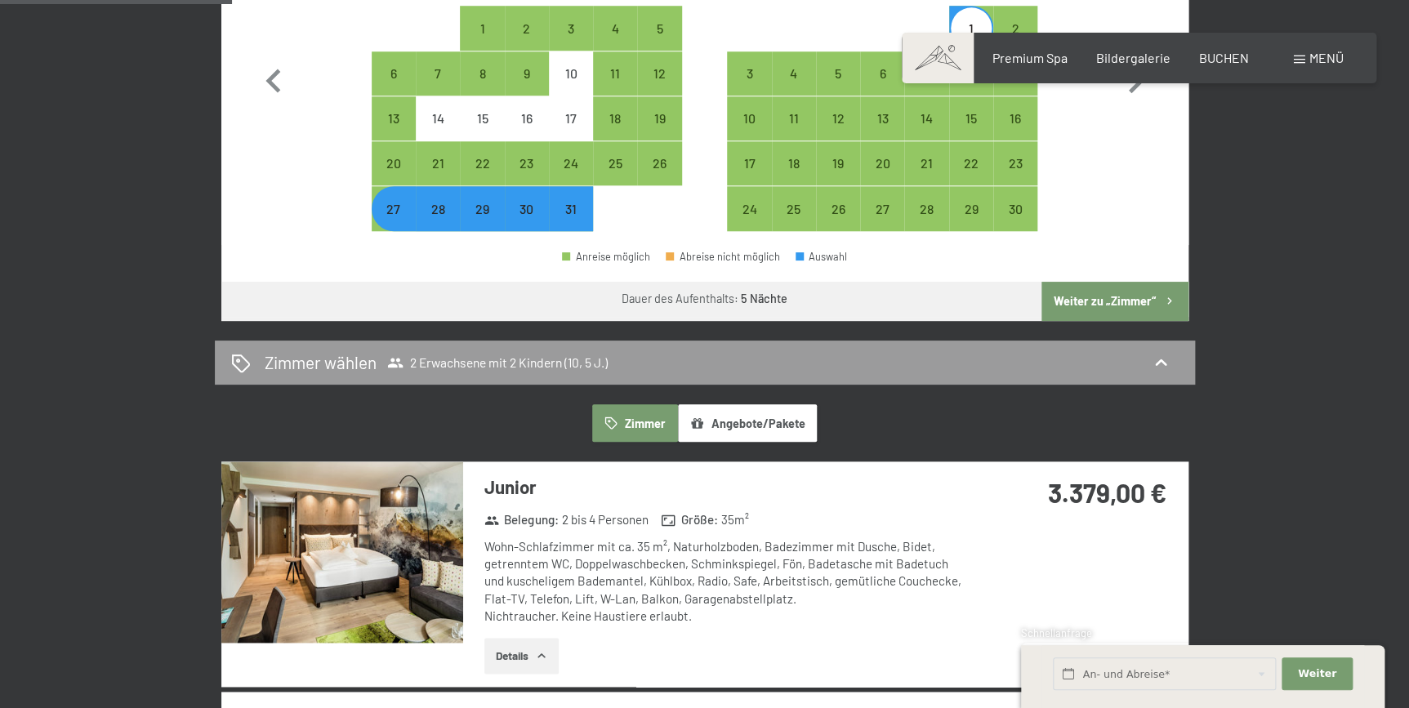
scroll to position [720, 0]
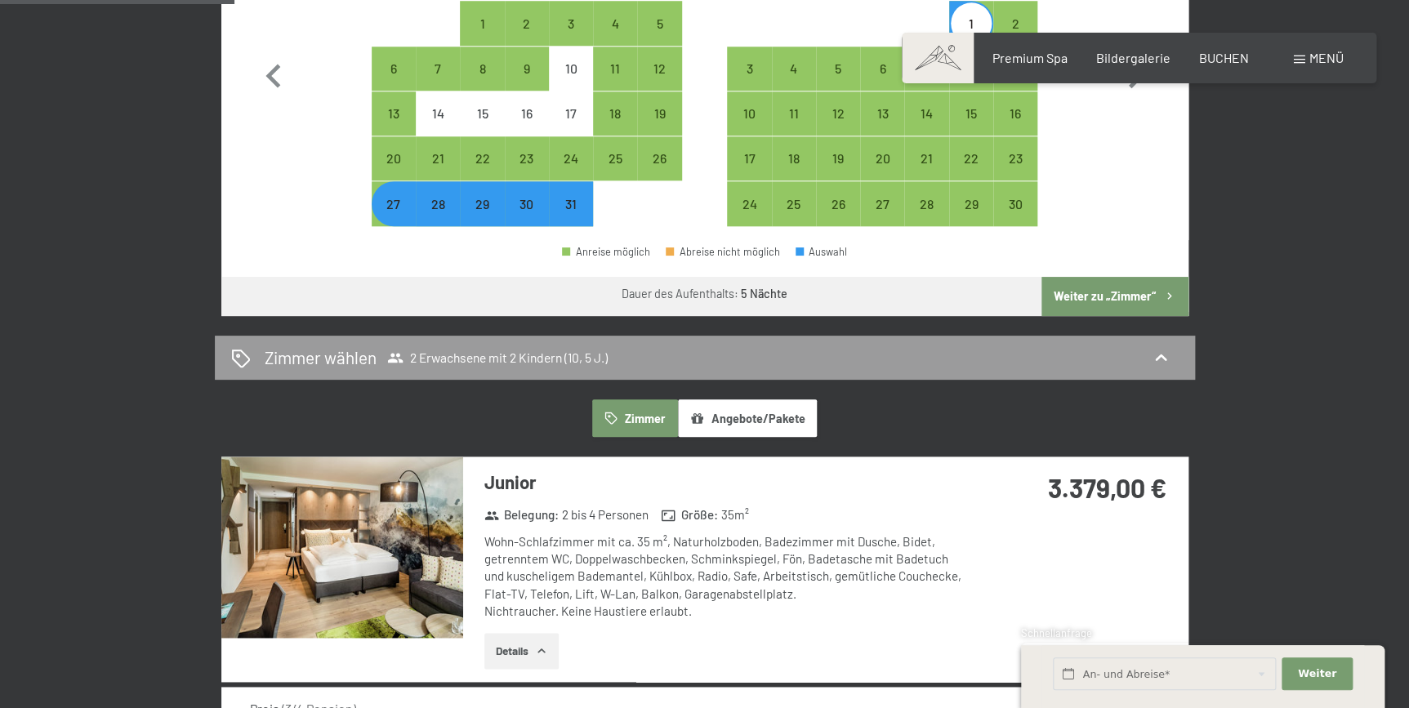
click at [1110, 286] on button "Weiter zu „Zimmer“" at bounding box center [1115, 296] width 146 height 39
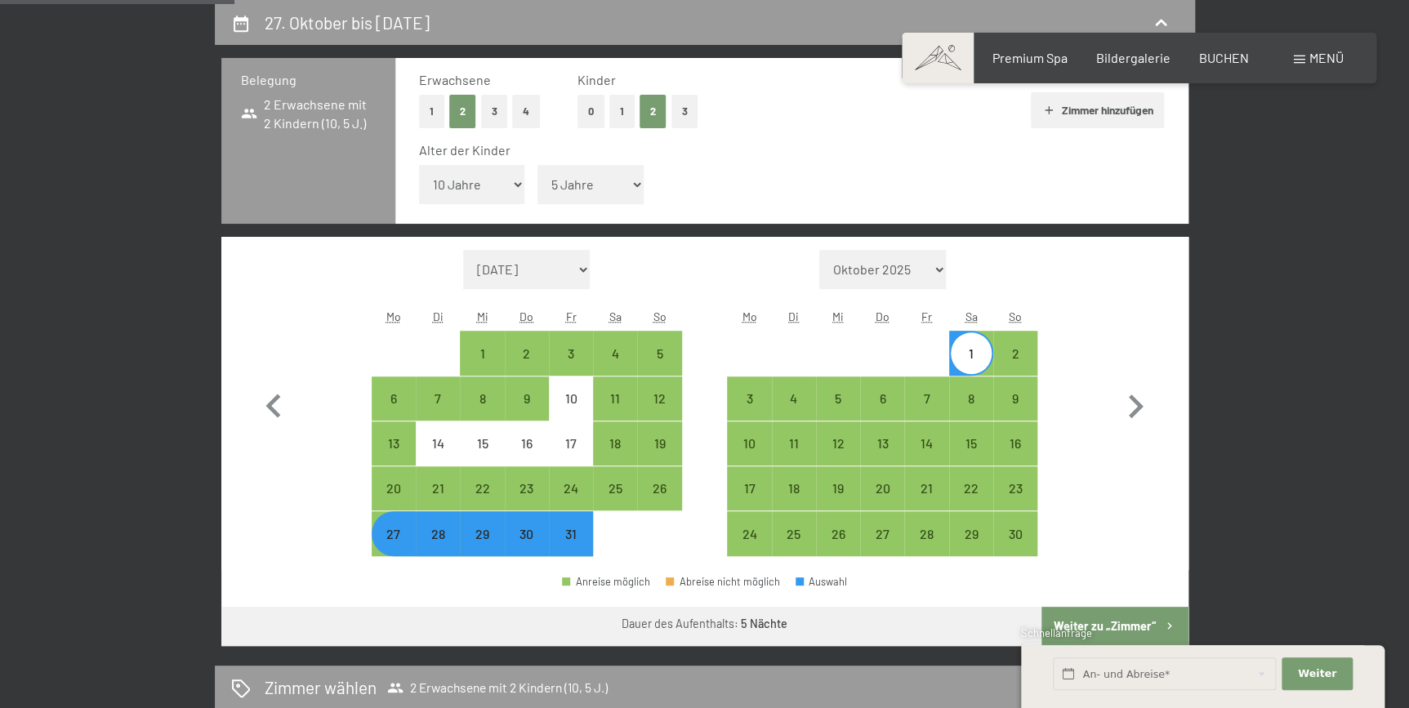
select select "[DATE]"
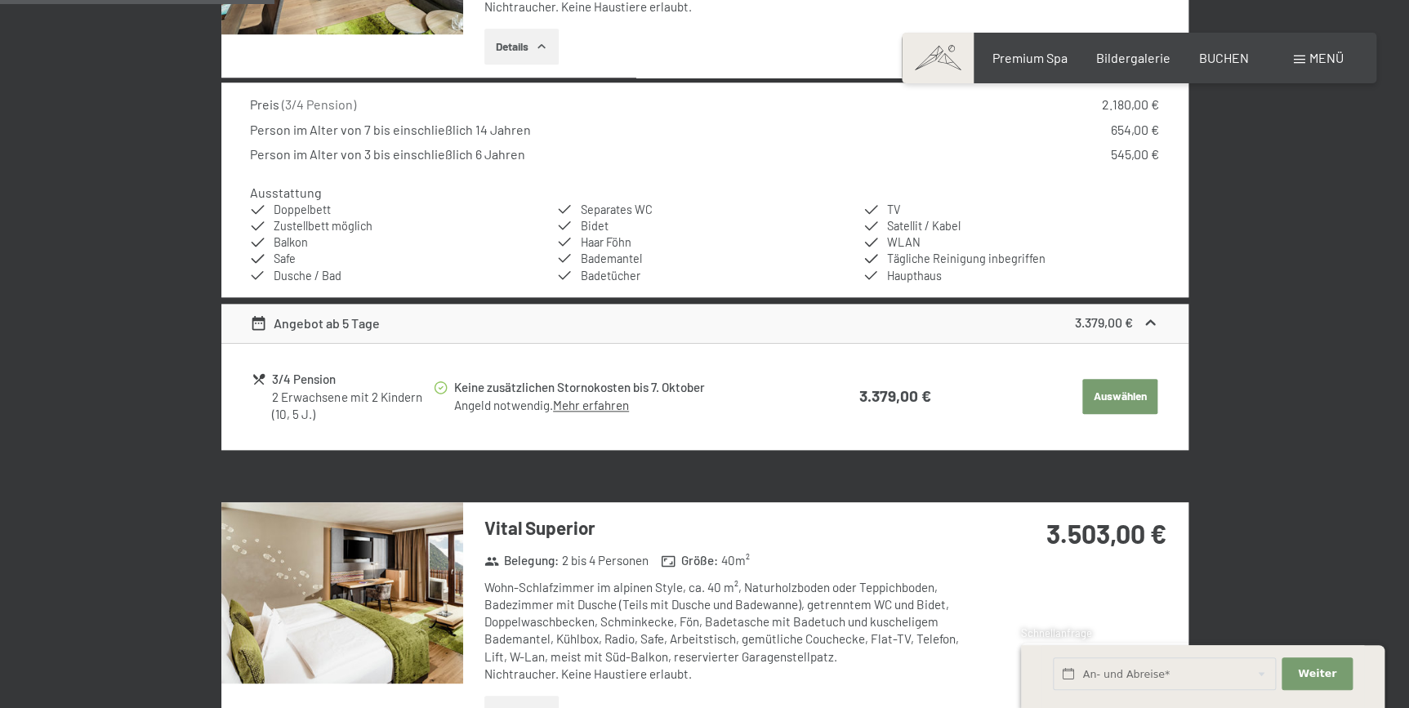
scroll to position [727, 0]
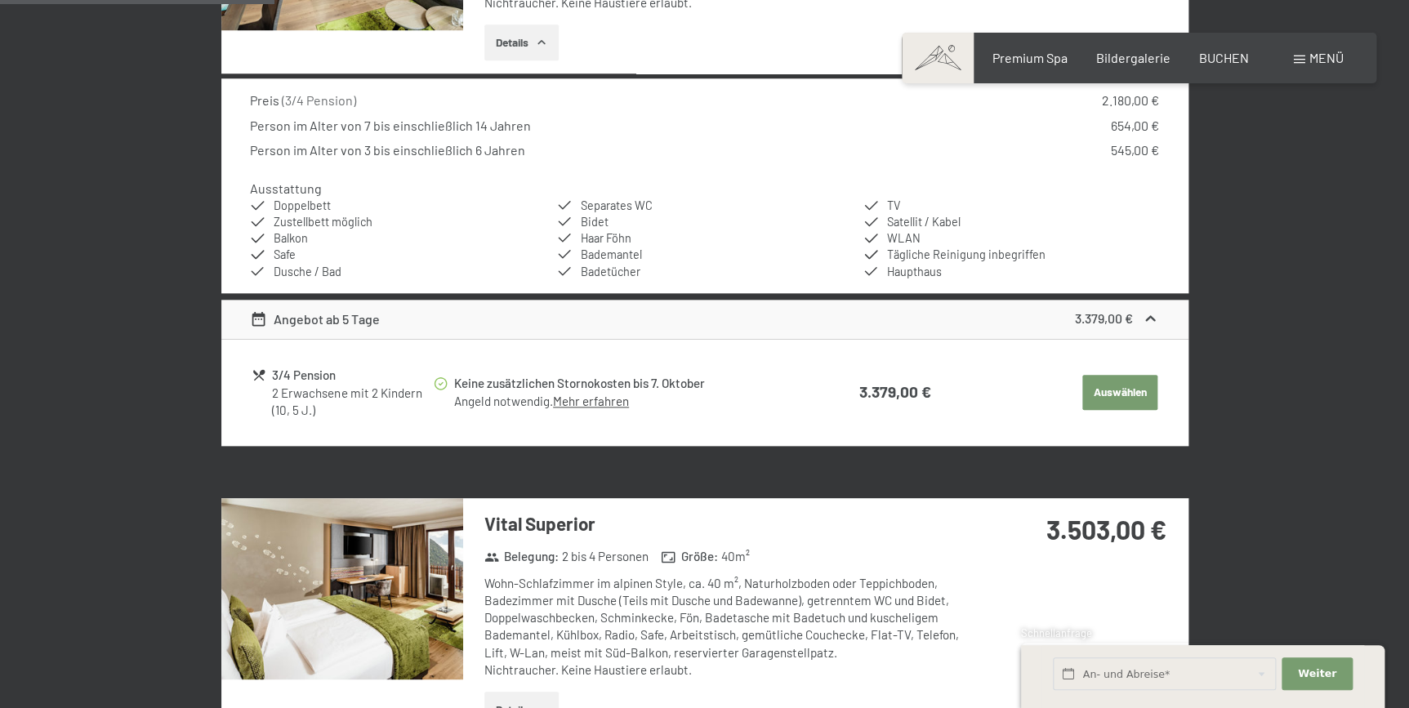
click at [1112, 391] on button "Auswählen" at bounding box center [1119, 393] width 75 height 36
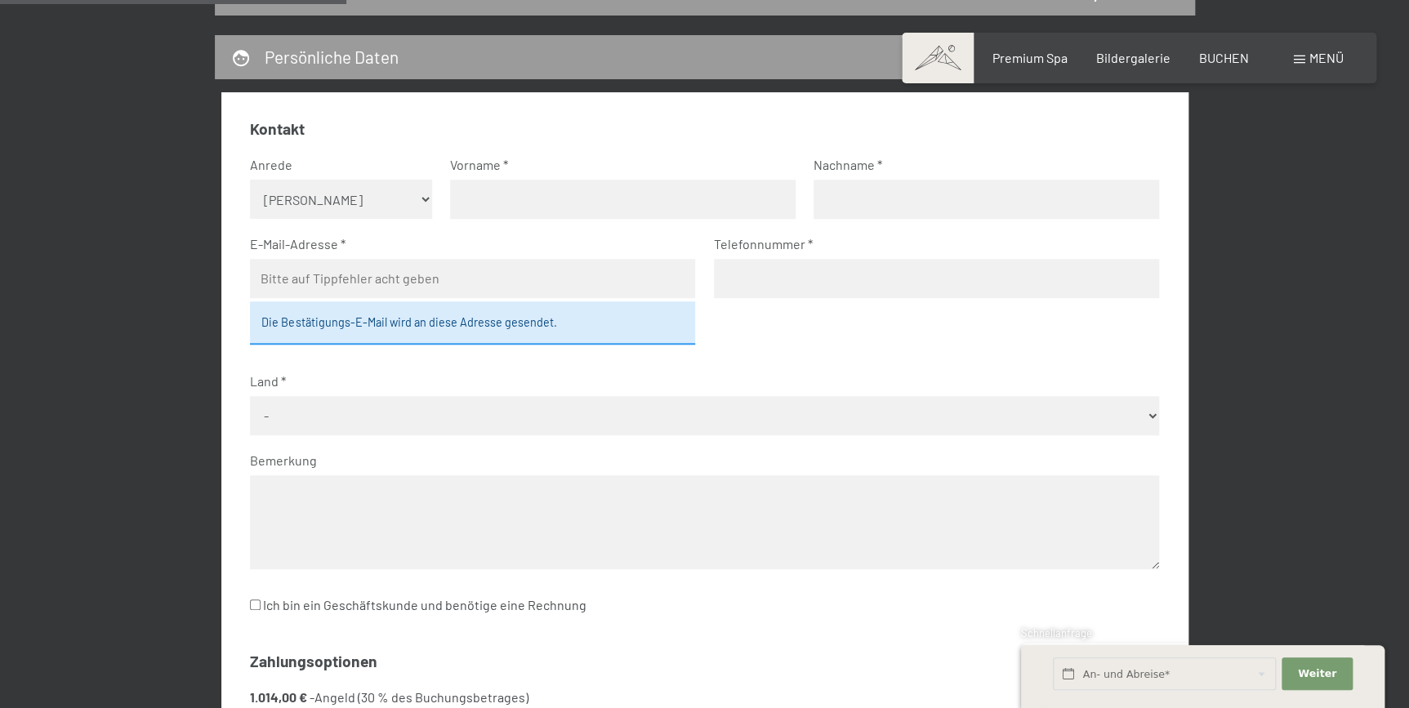
scroll to position [487, 0]
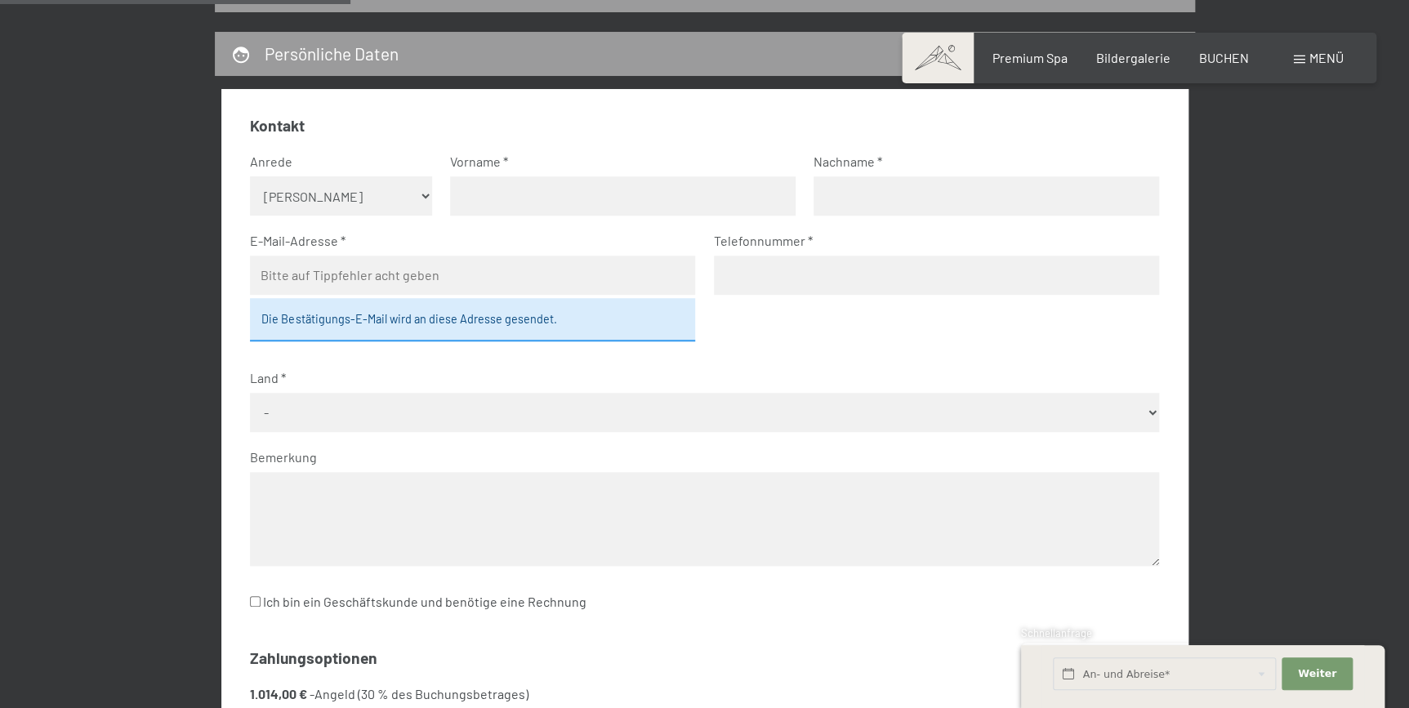
click at [424, 190] on select "Keine Angabe Frau [PERSON_NAME]" at bounding box center [341, 195] width 182 height 39
select select "m"
click at [250, 176] on select "Keine Angabe Frau [PERSON_NAME]" at bounding box center [341, 195] width 182 height 39
click at [478, 199] on input "text" at bounding box center [623, 195] width 346 height 39
type input "[PERSON_NAME]"
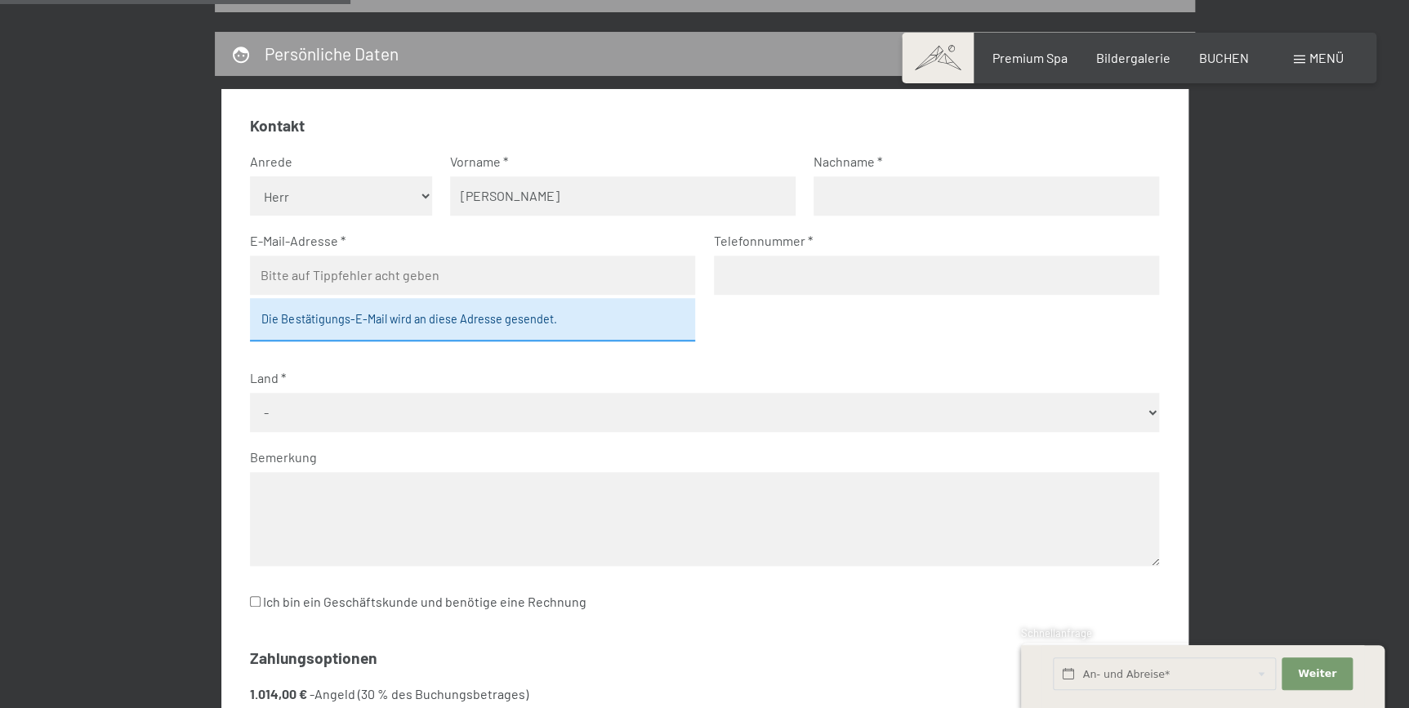
type input "[PERSON_NAME]"
type input "[EMAIL_ADDRESS][PERSON_NAME][DOMAIN_NAME]"
type input "06503211537"
select select "AUT"
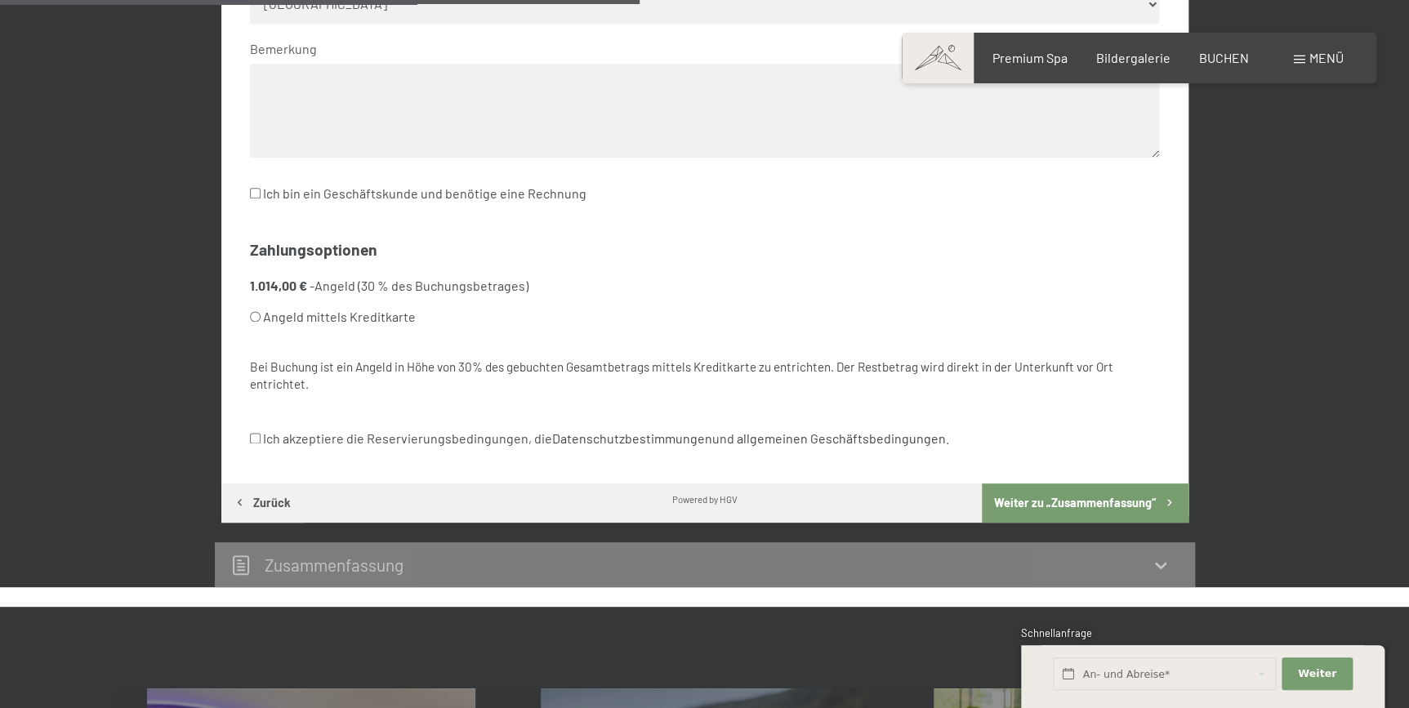
scroll to position [899, 0]
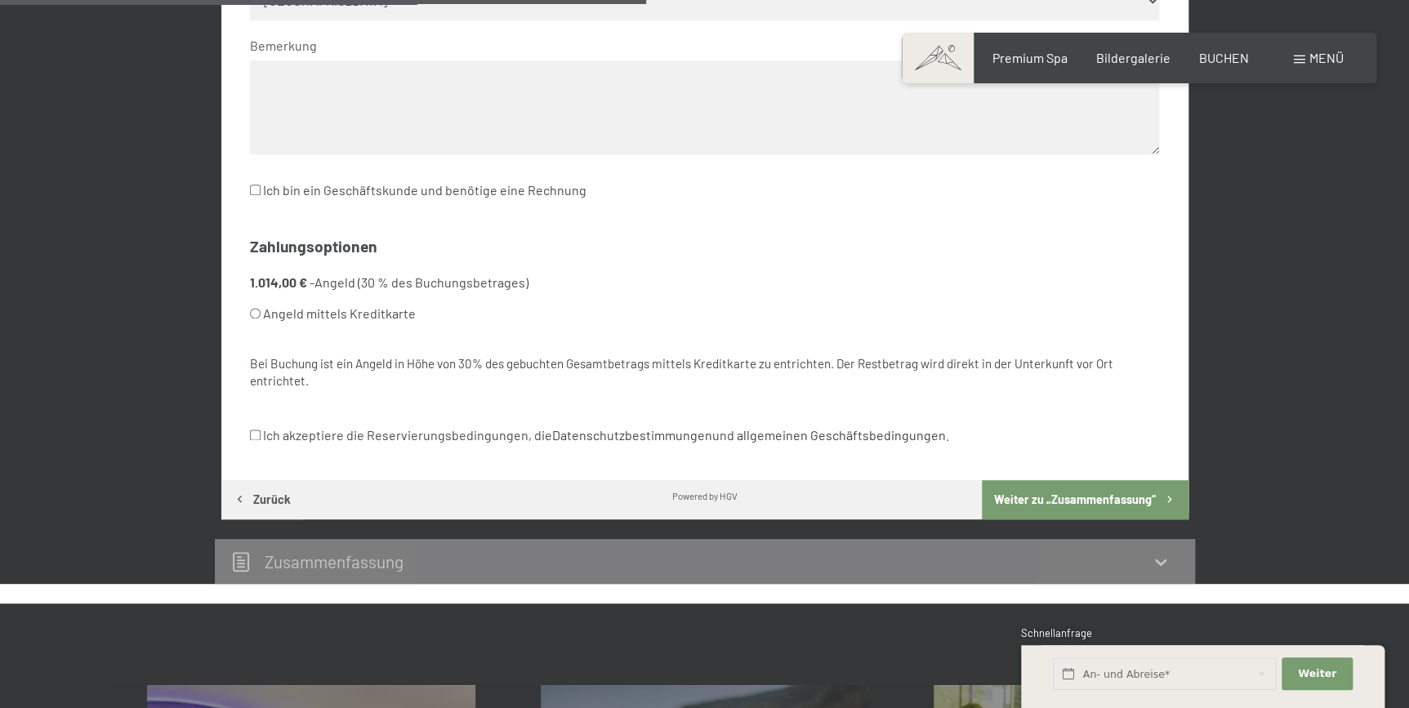
click at [256, 313] on input "Angeld mittels Kreditkarte" at bounding box center [255, 313] width 11 height 11
radio input "true"
click at [254, 436] on input "Ich akzeptiere die Reservierungsbedingungen, die Datenschutzbestimmungen und al…" at bounding box center [255, 435] width 11 height 11
checkbox input "true"
click at [1032, 500] on button "Weiter zu „Zusammen­fassung“" at bounding box center [1085, 499] width 206 height 39
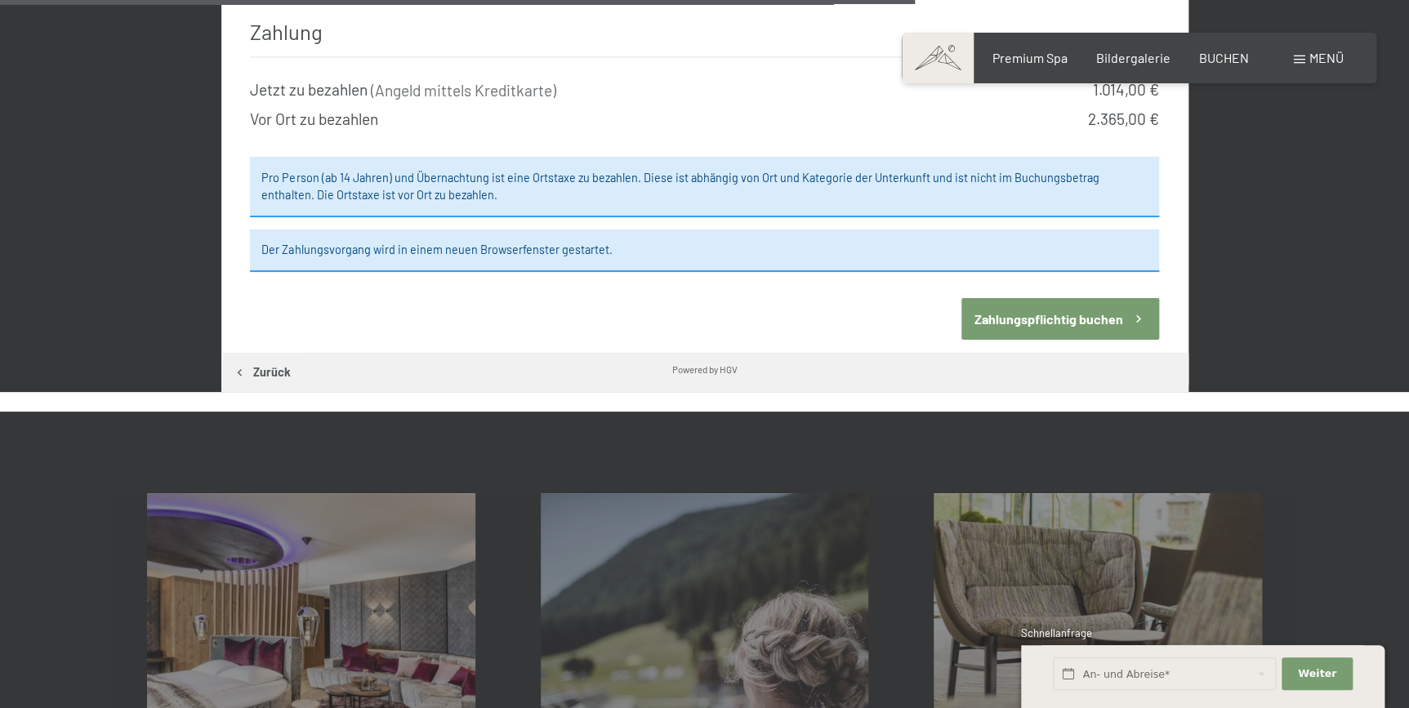
scroll to position [1570, 0]
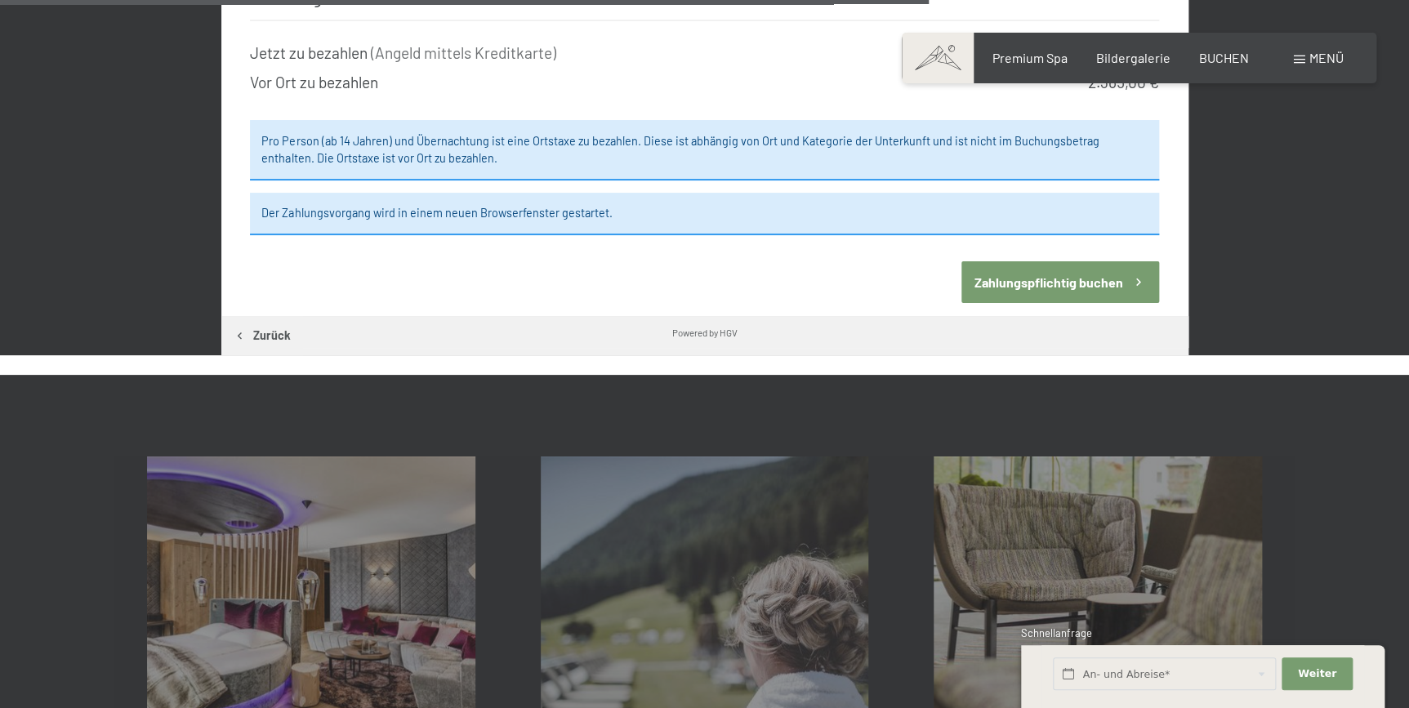
click at [1005, 261] on button "Zahlungspflichtig buchen" at bounding box center [1060, 282] width 198 height 42
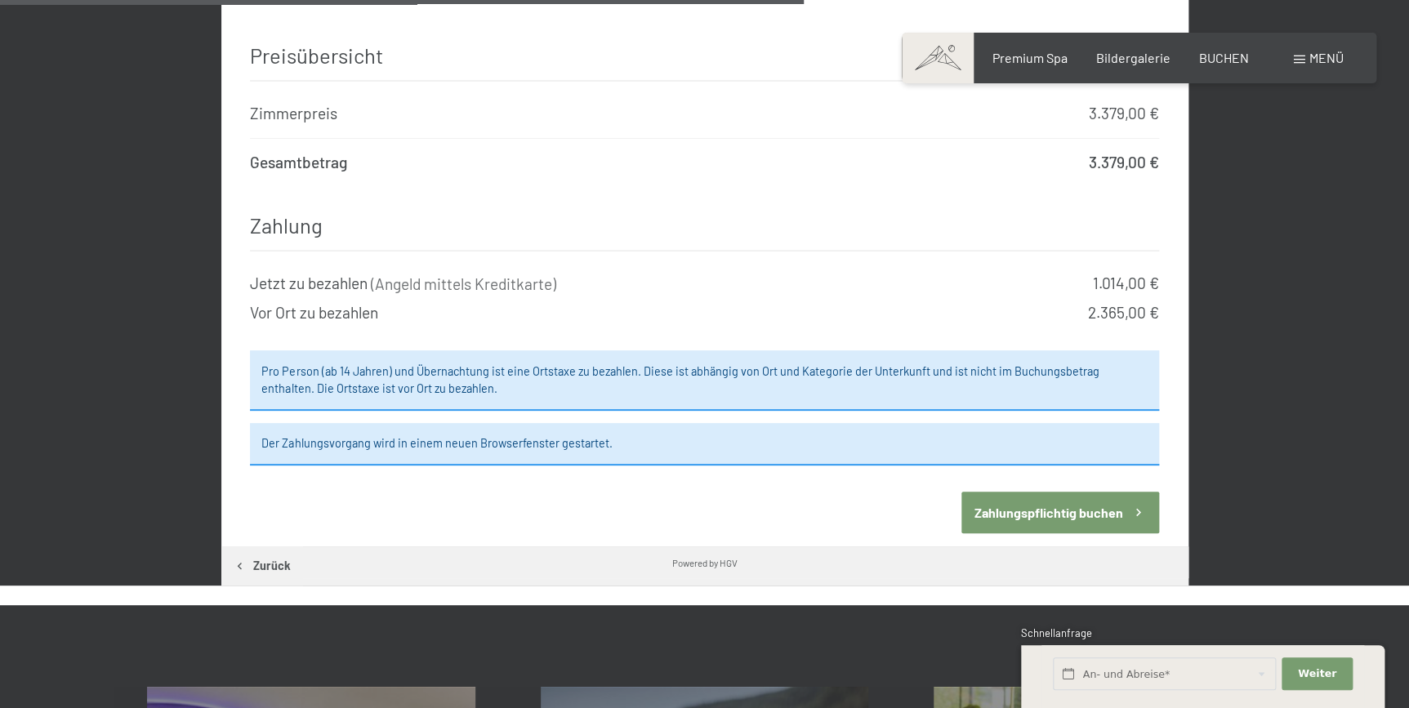
scroll to position [1359, 0]
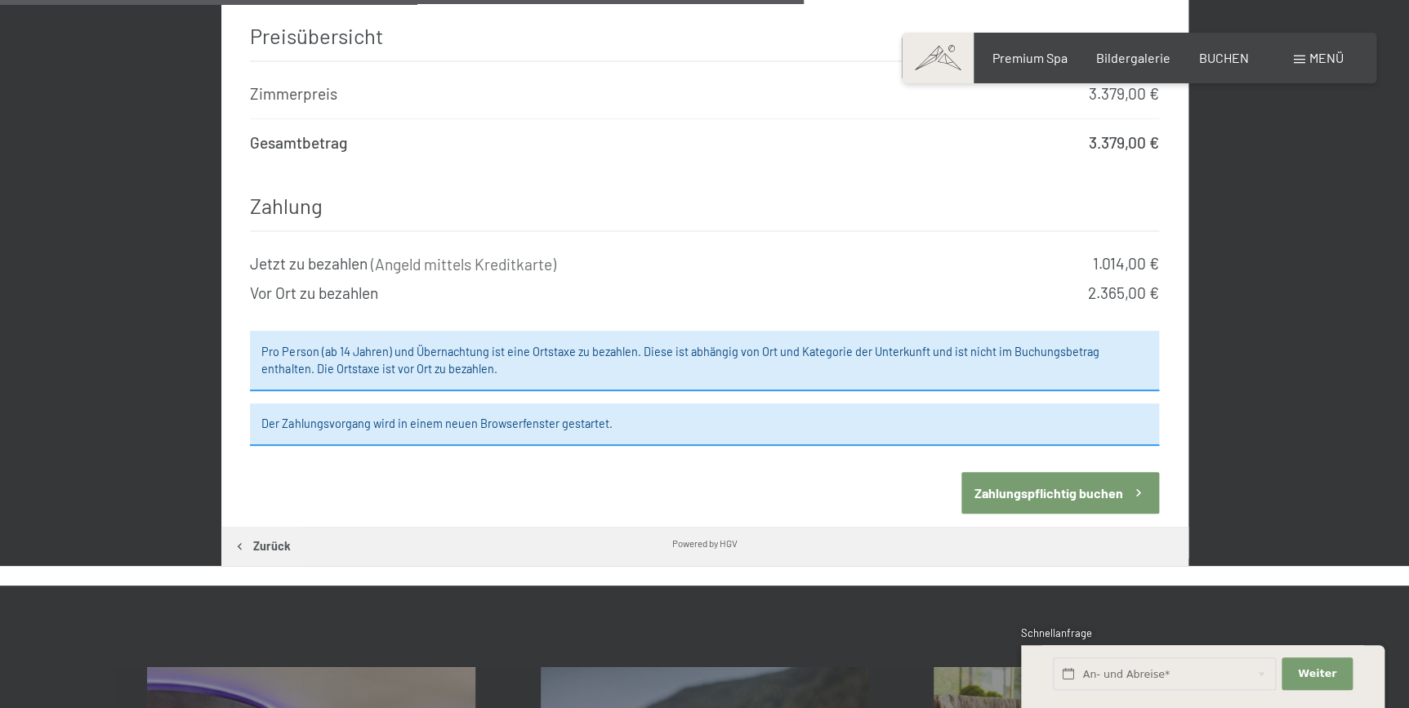
click at [1050, 473] on button "Zahlungspflichtig buchen" at bounding box center [1060, 493] width 198 height 42
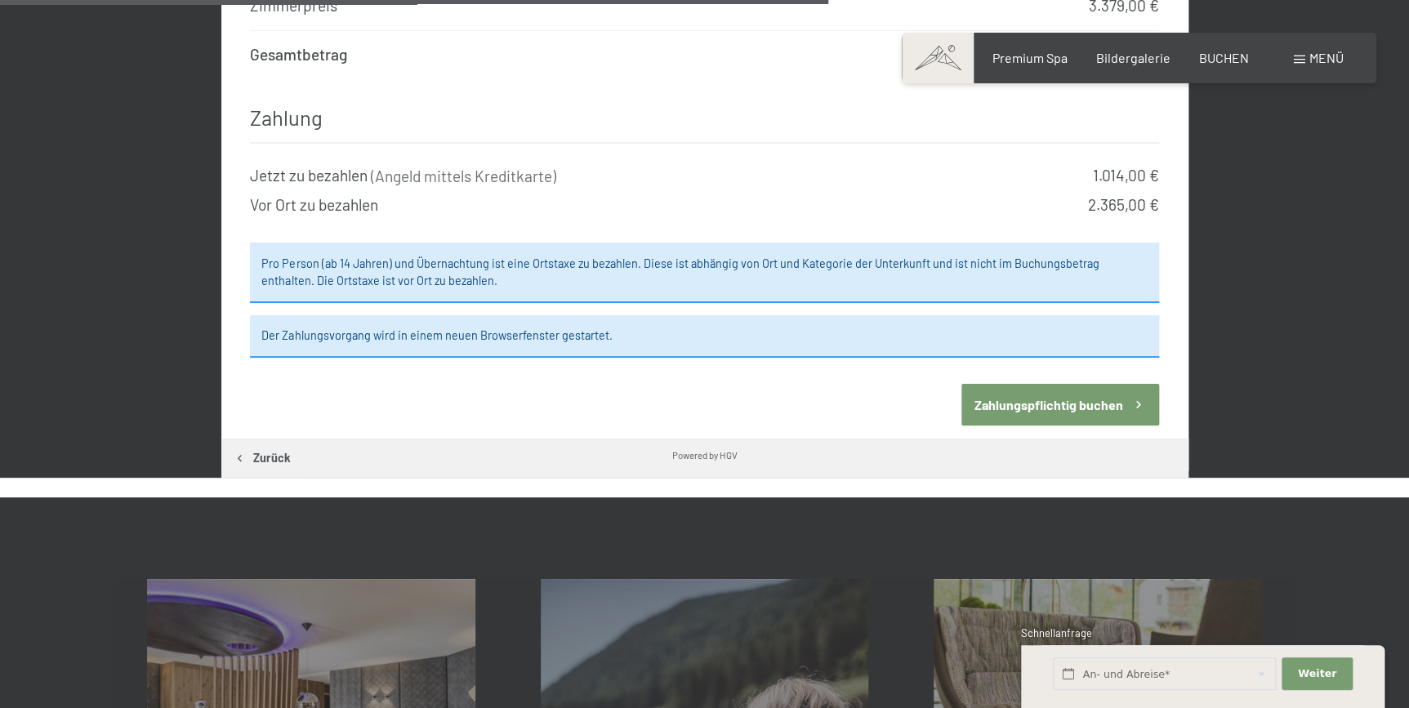
scroll to position [1479, 0]
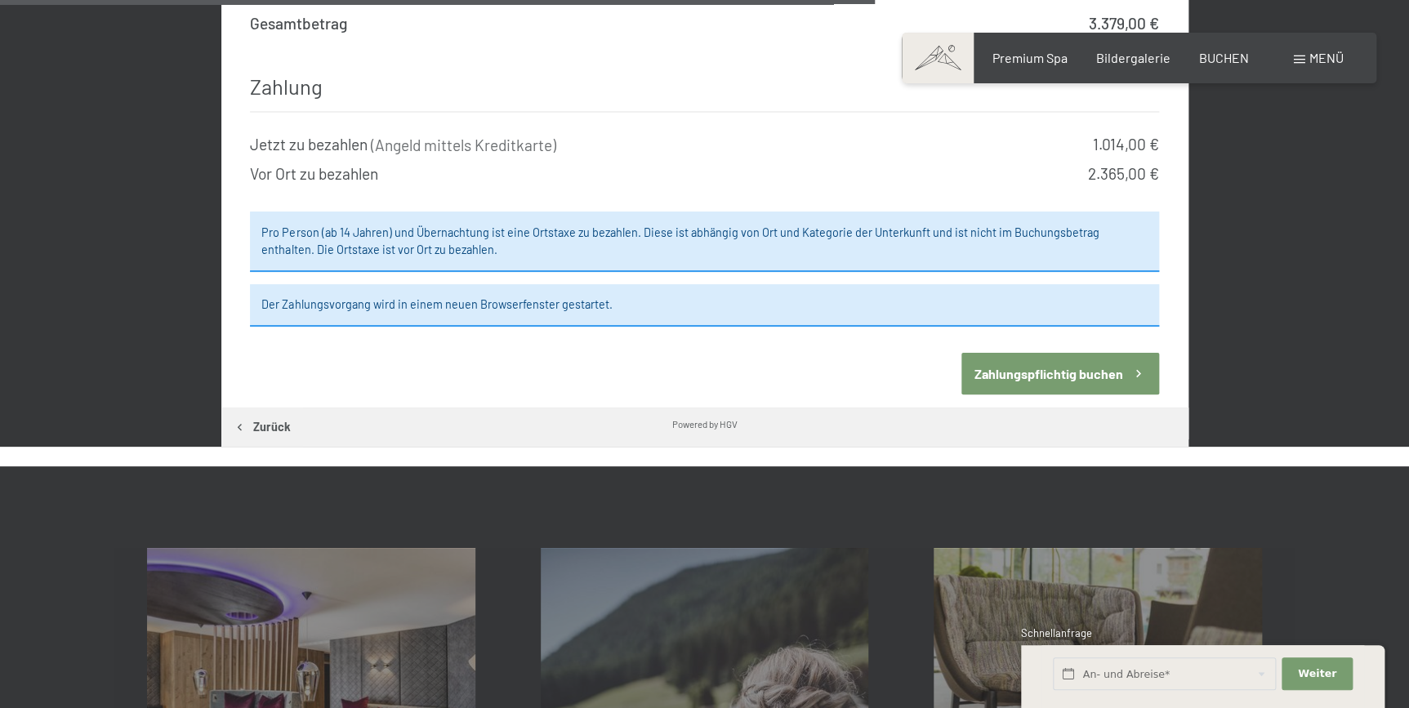
click at [1005, 353] on button "Zahlungspflichtig buchen" at bounding box center [1060, 374] width 198 height 42
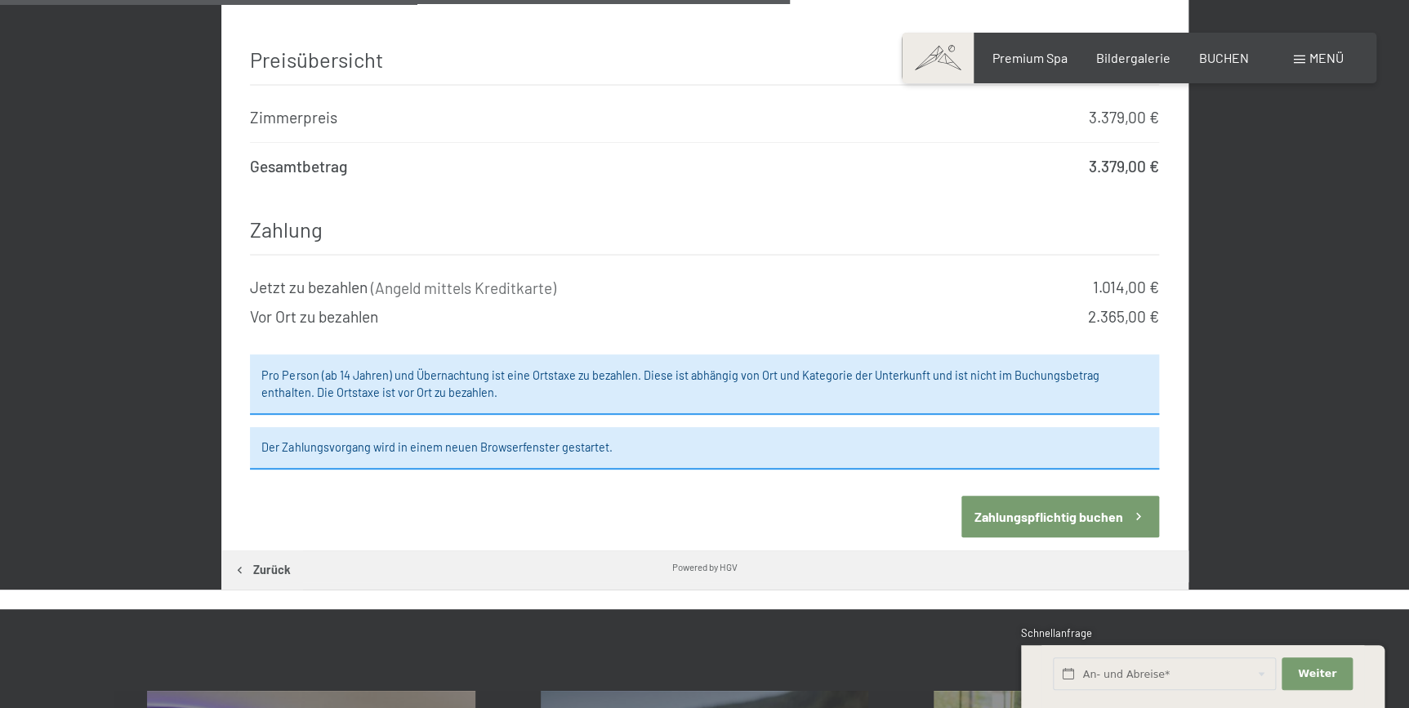
scroll to position [1340, 0]
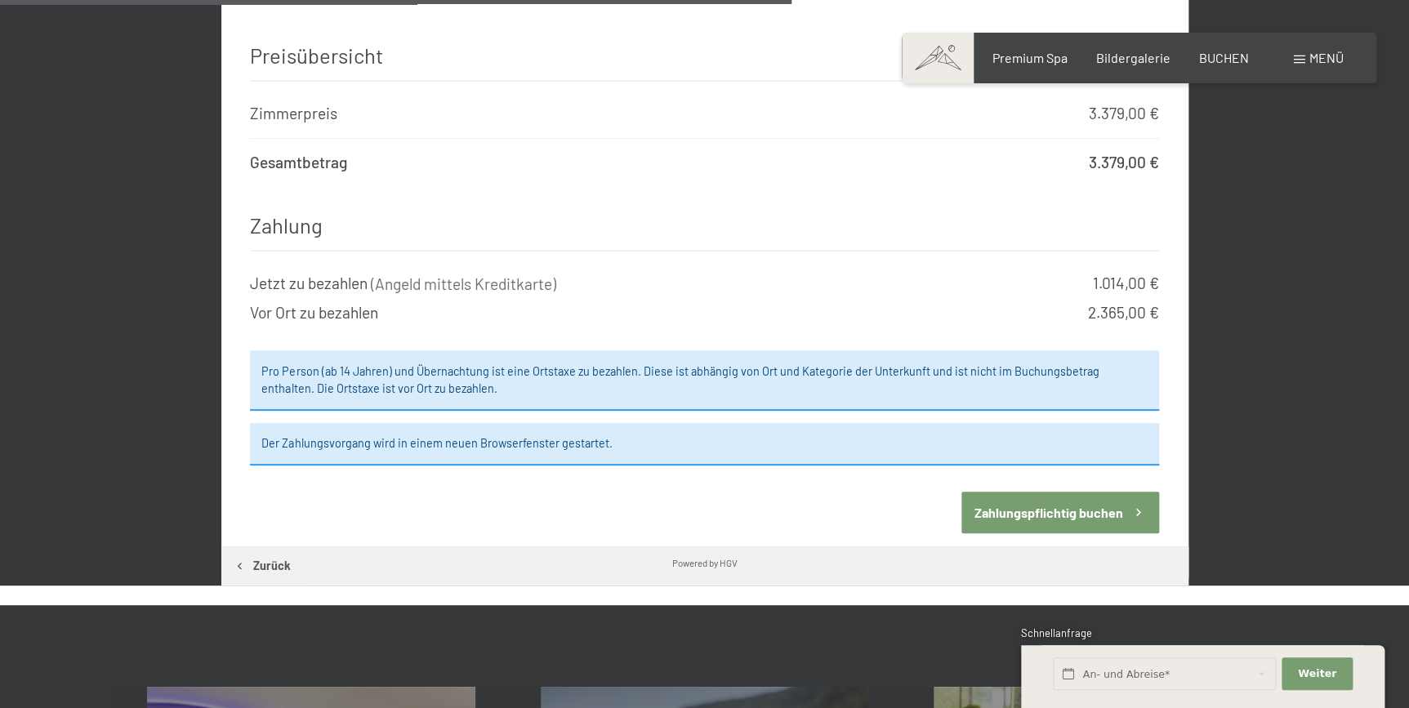
click at [1015, 497] on button "Zahlungspflichtig buchen" at bounding box center [1060, 513] width 198 height 42
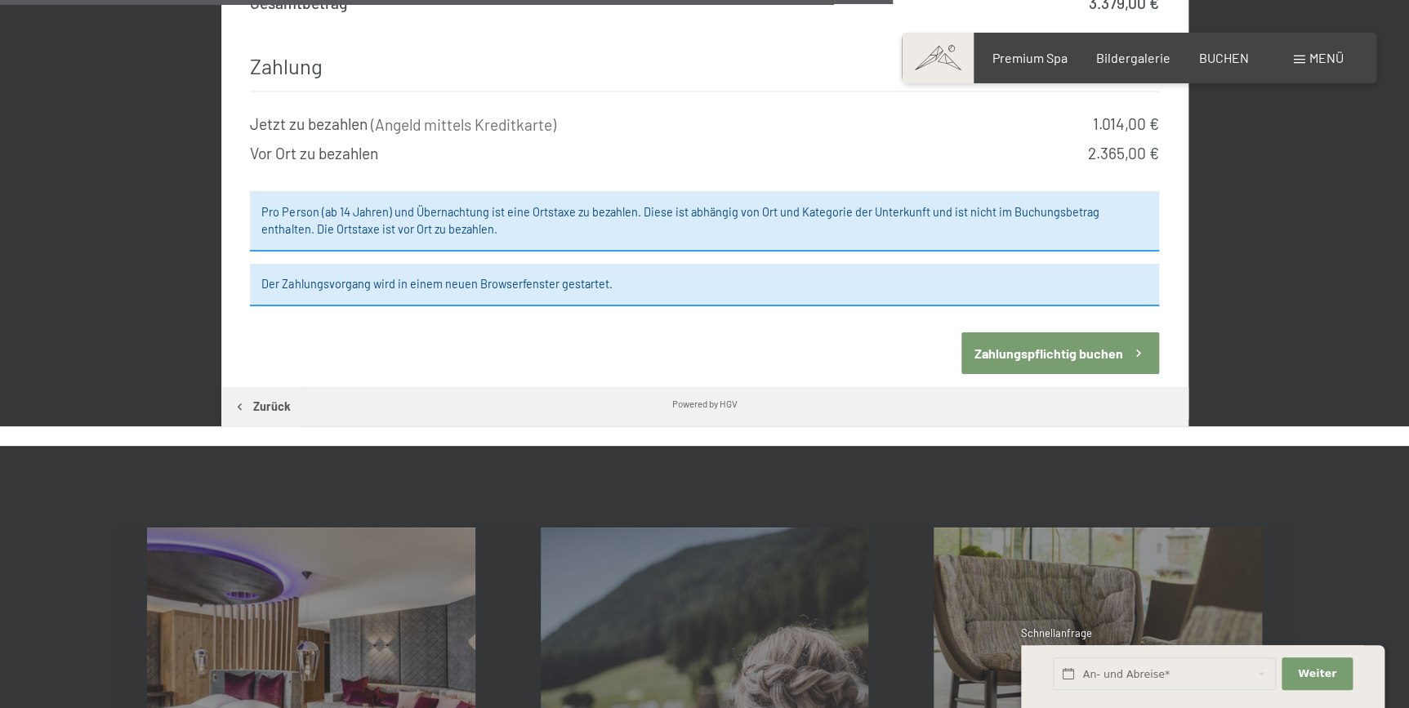
scroll to position [1510, 0]
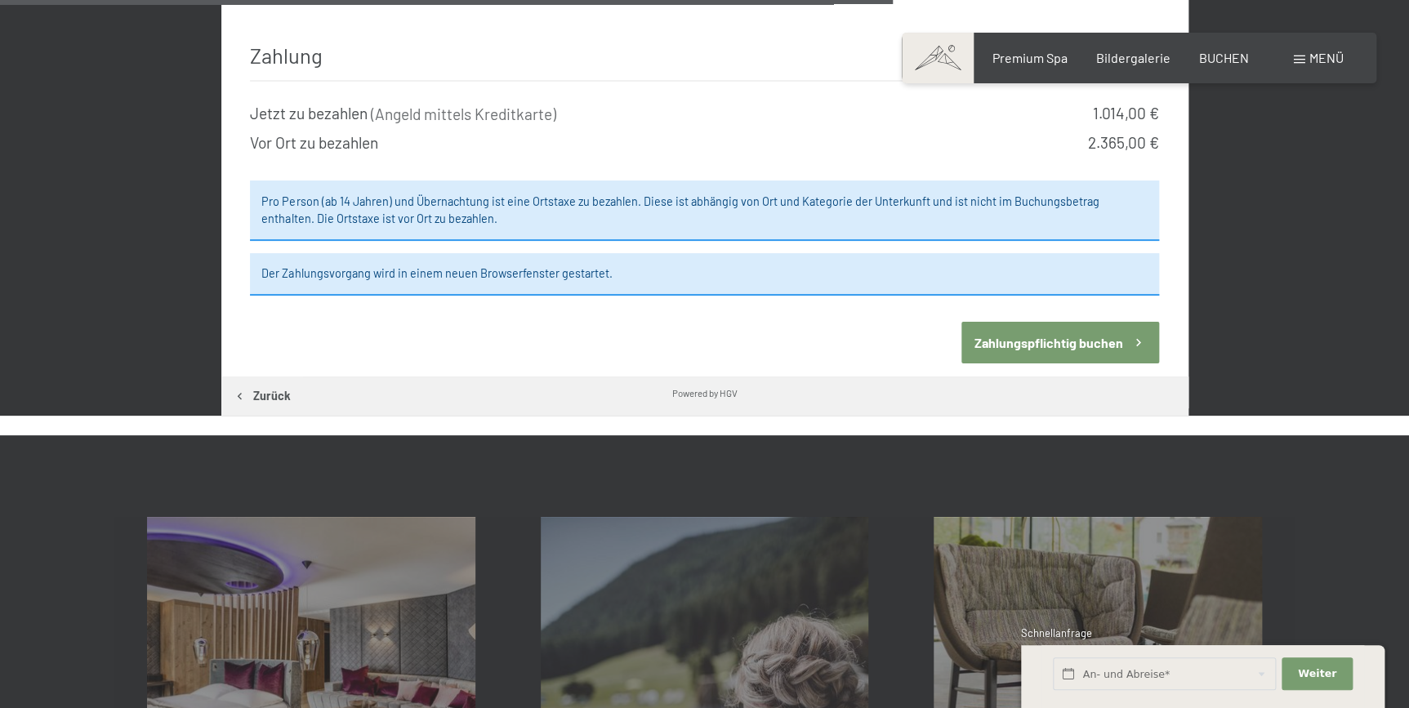
click at [1064, 325] on button "Zahlungspflichtig buchen" at bounding box center [1060, 343] width 198 height 42
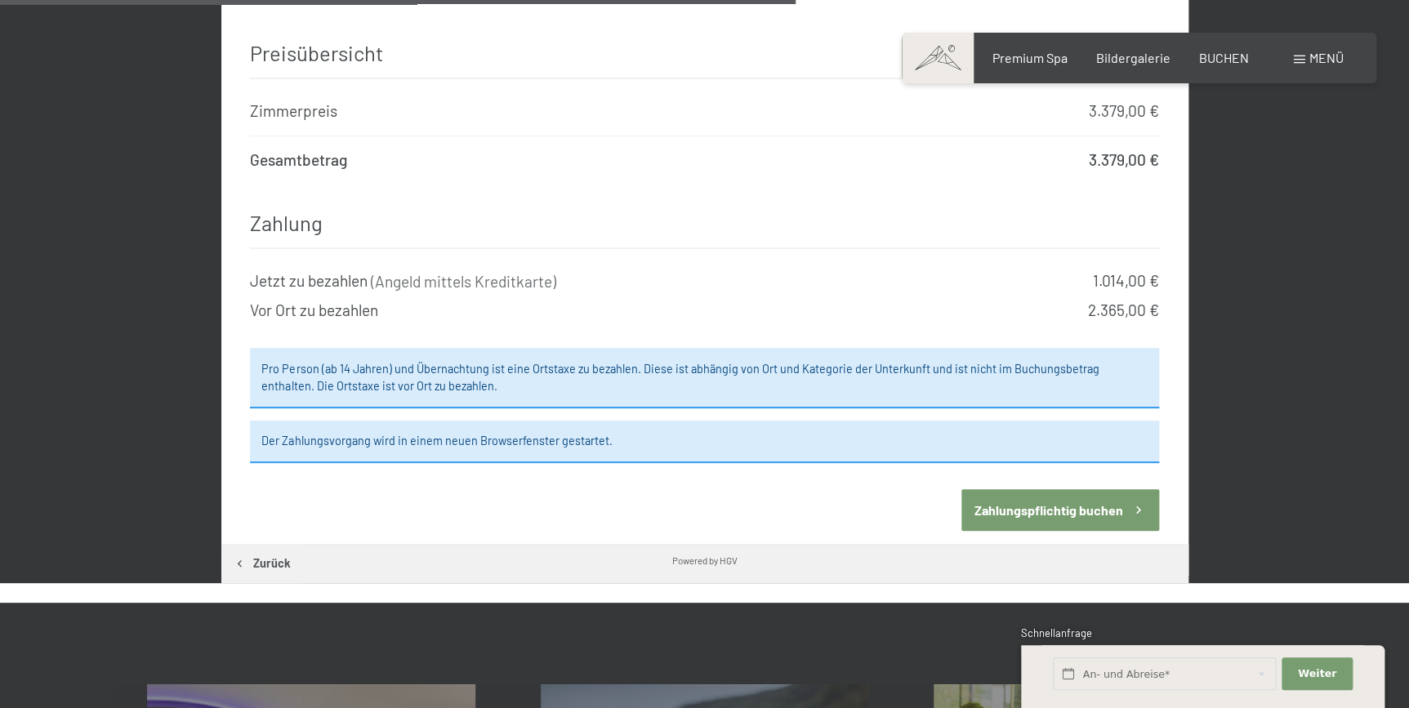
scroll to position [1366, 0]
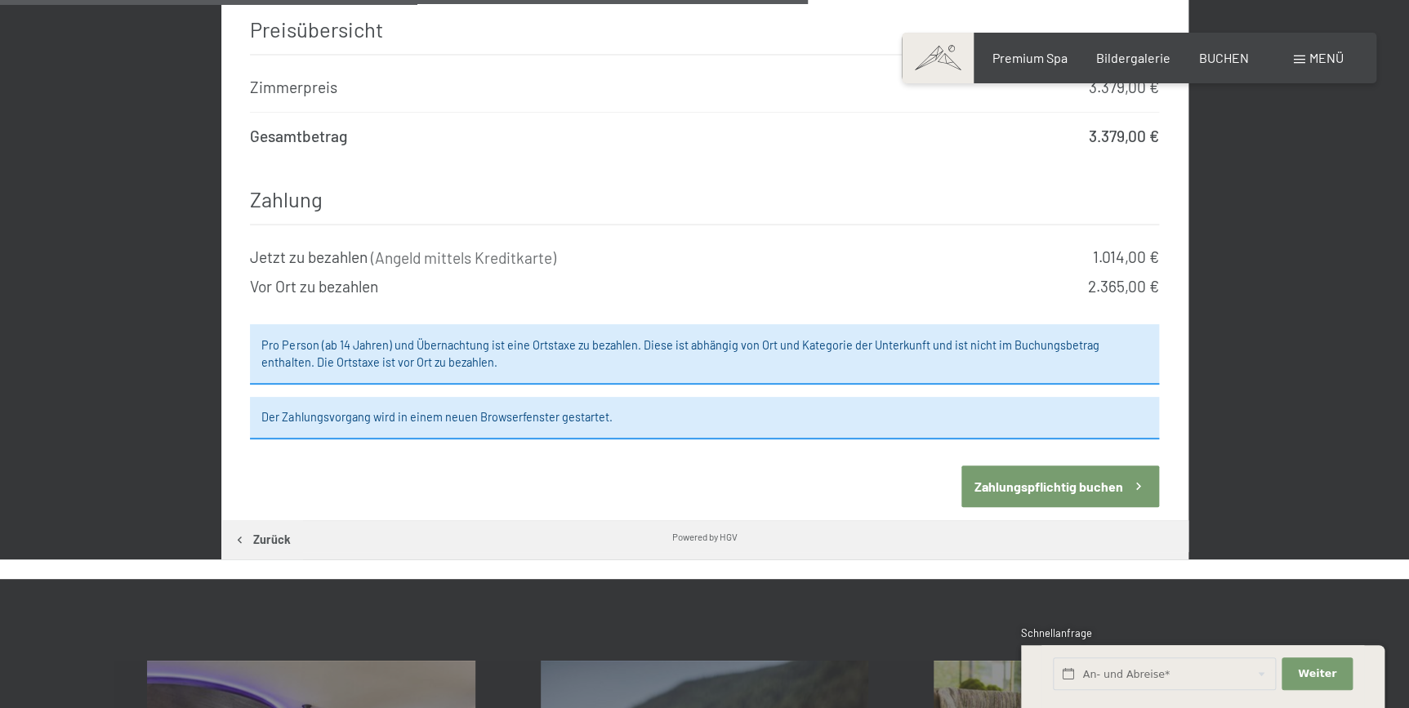
click at [1025, 466] on button "Zahlungspflichtig buchen" at bounding box center [1060, 487] width 198 height 42
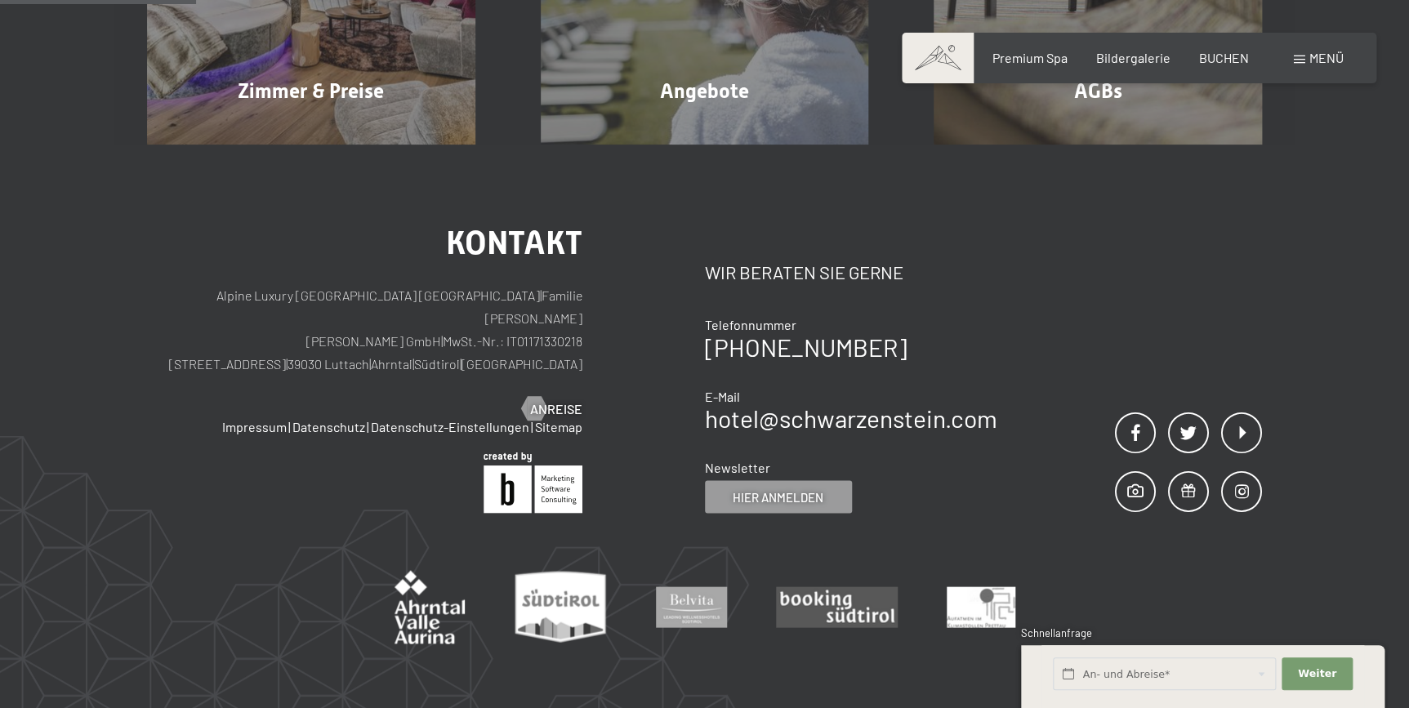
scroll to position [390, 0]
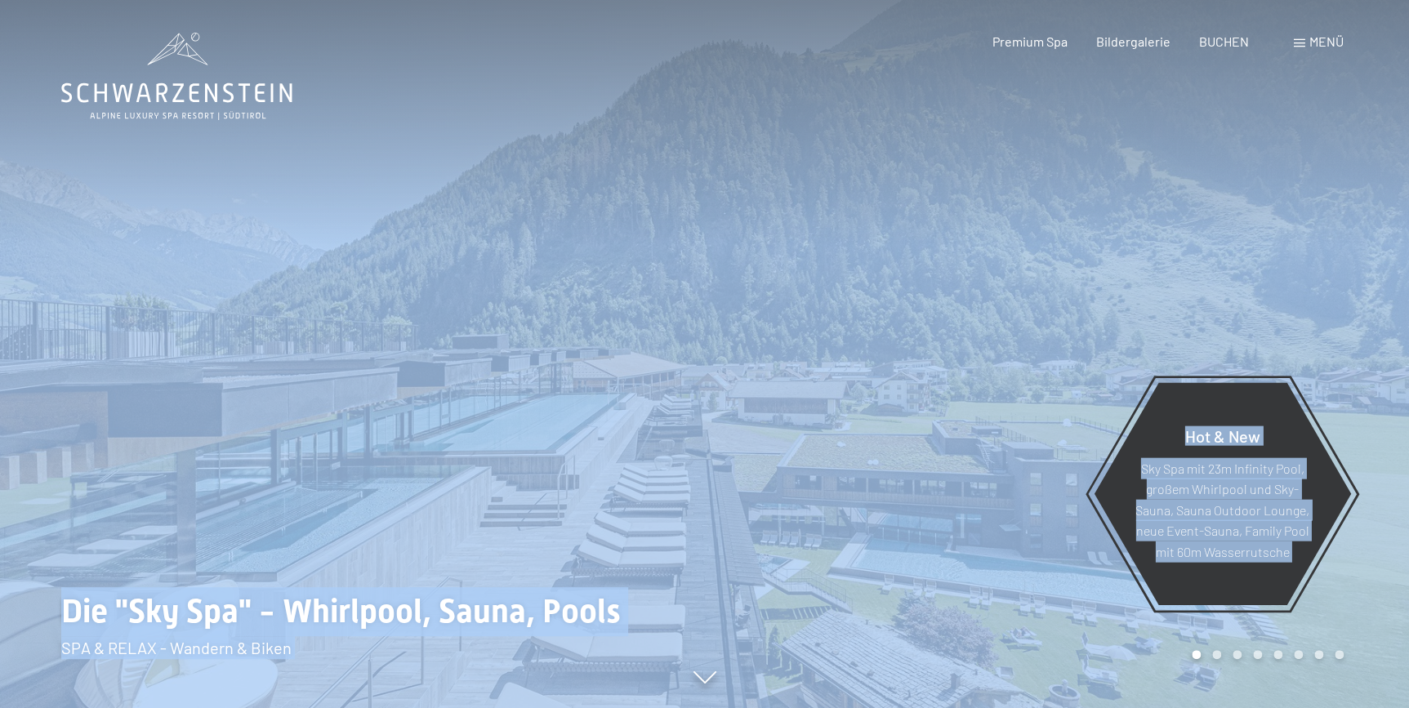
drag, startPoint x: 1049, startPoint y: 95, endPoint x: 1039, endPoint y: 92, distance: 10.1
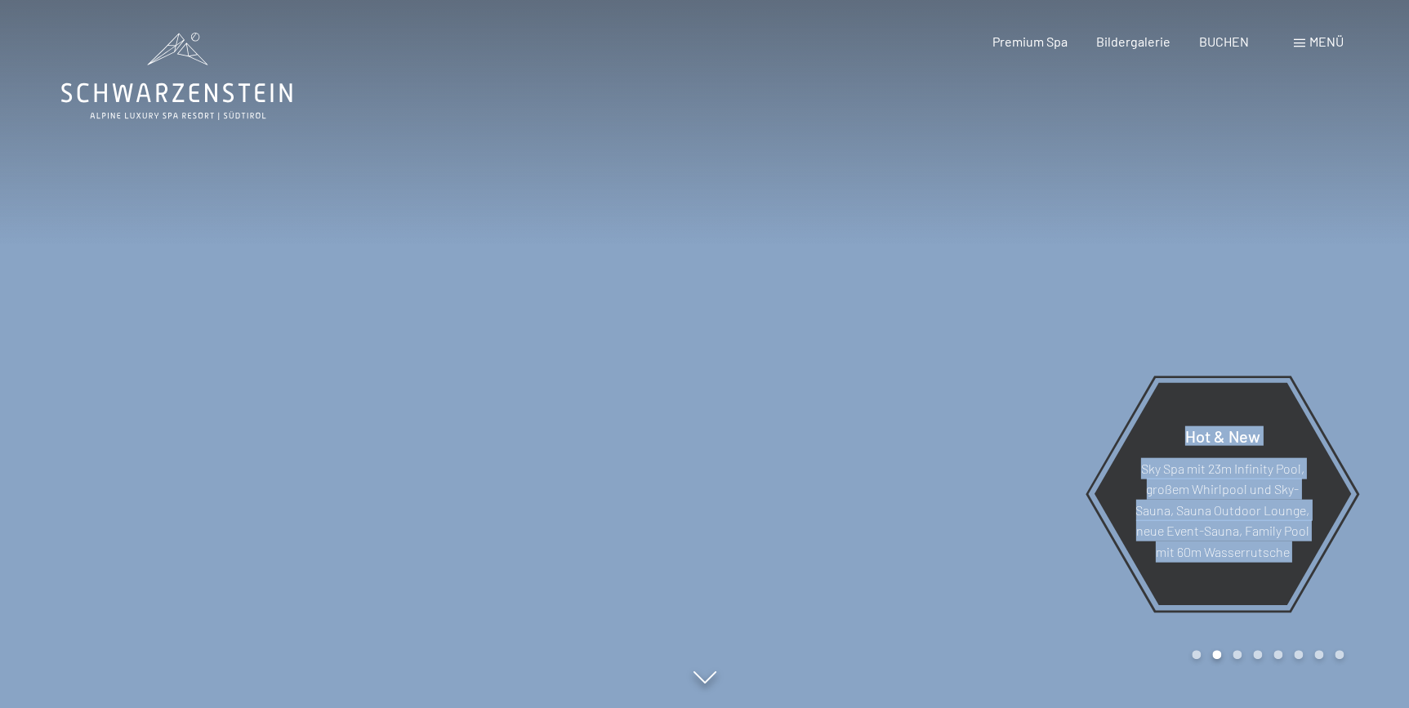
click at [896, 190] on div at bounding box center [1057, 354] width 705 height 708
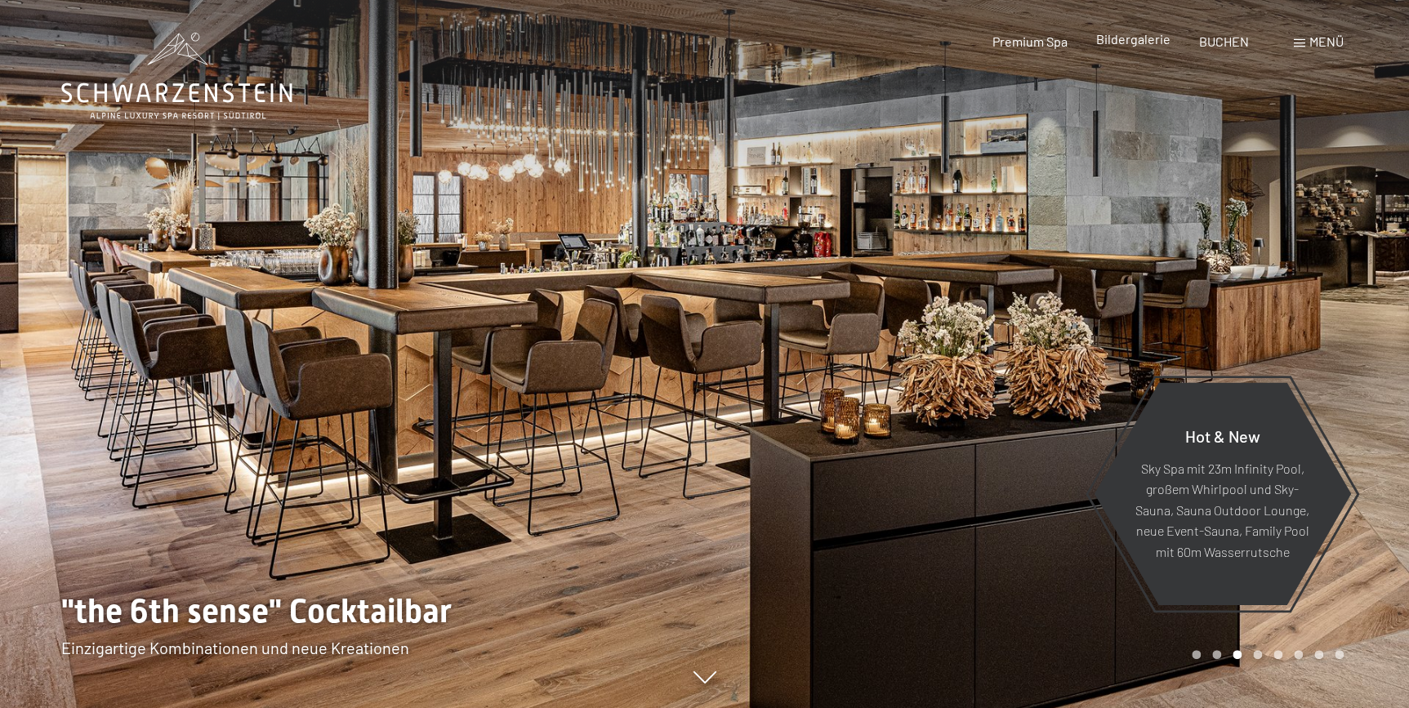
click at [1119, 44] on span "Bildergalerie" at bounding box center [1133, 39] width 74 height 16
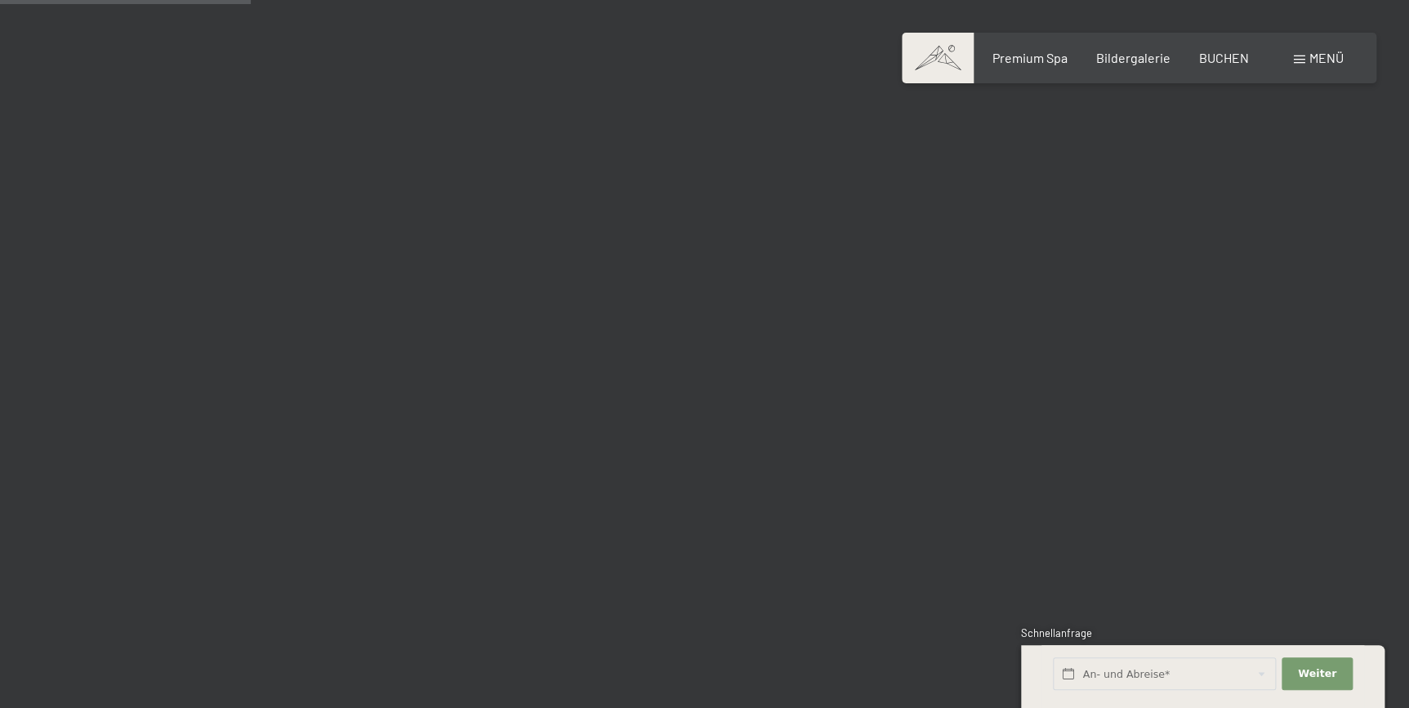
scroll to position [4743, 0]
click at [1149, 65] on div "Premium Spa Bildergalerie BUCHEN" at bounding box center [1106, 58] width 343 height 18
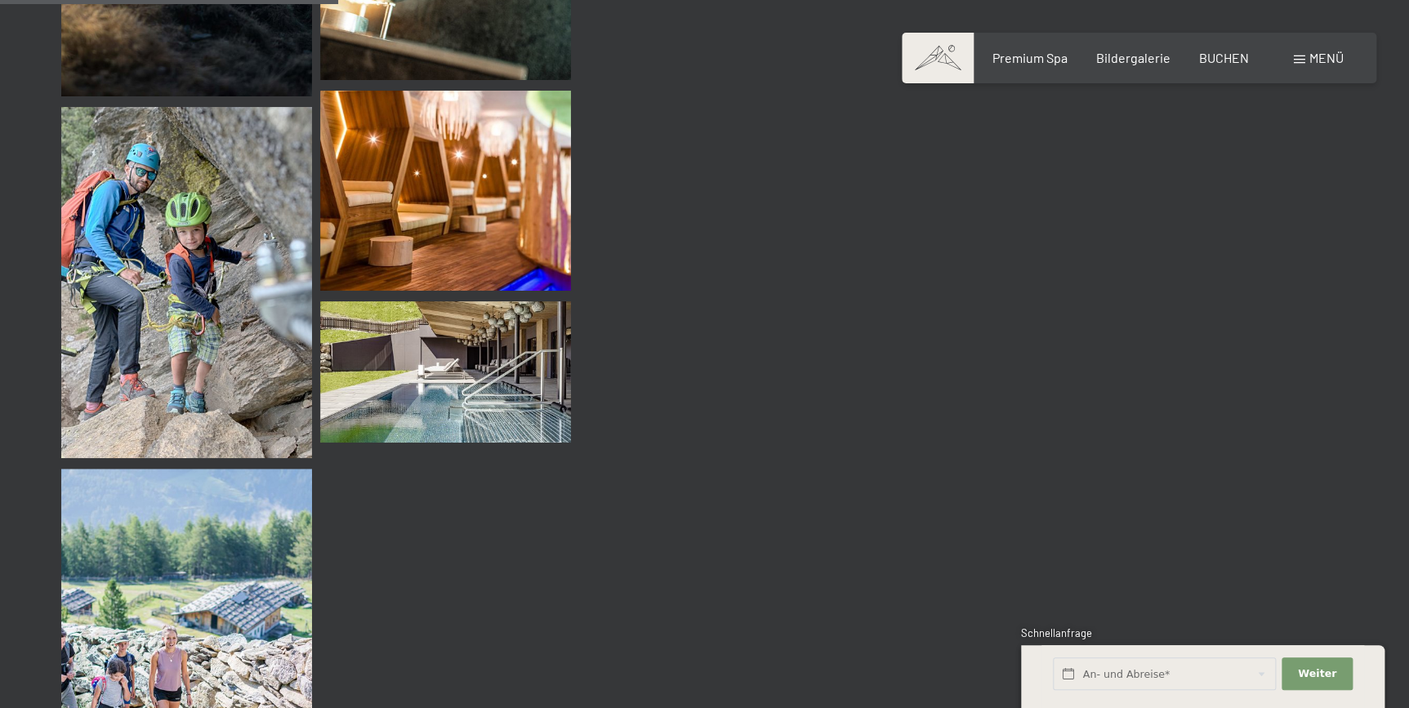
click at [1149, 65] on div "Premium Spa Bildergalerie BUCHEN" at bounding box center [1106, 58] width 343 height 18
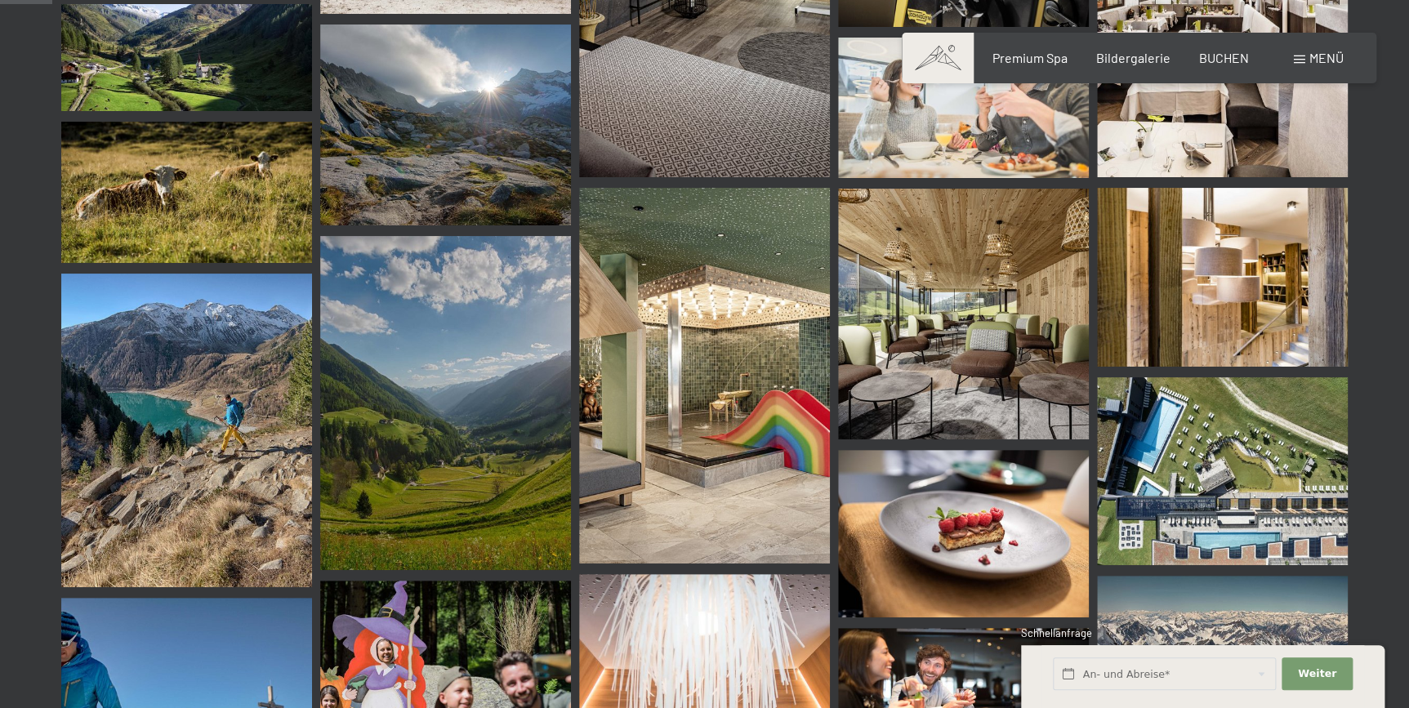
scroll to position [711, 0]
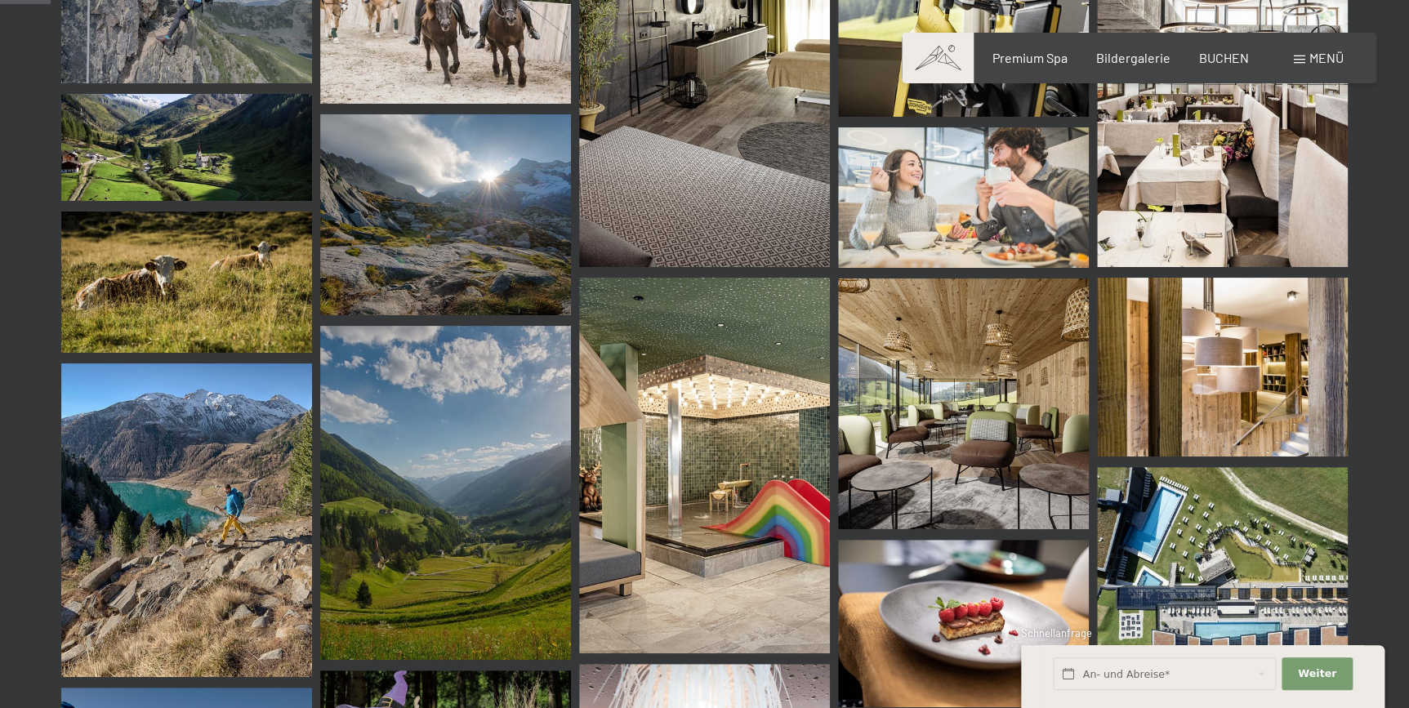
click at [1226, 514] on img at bounding box center [1222, 561] width 251 height 188
